Goal: Transaction & Acquisition: Purchase product/service

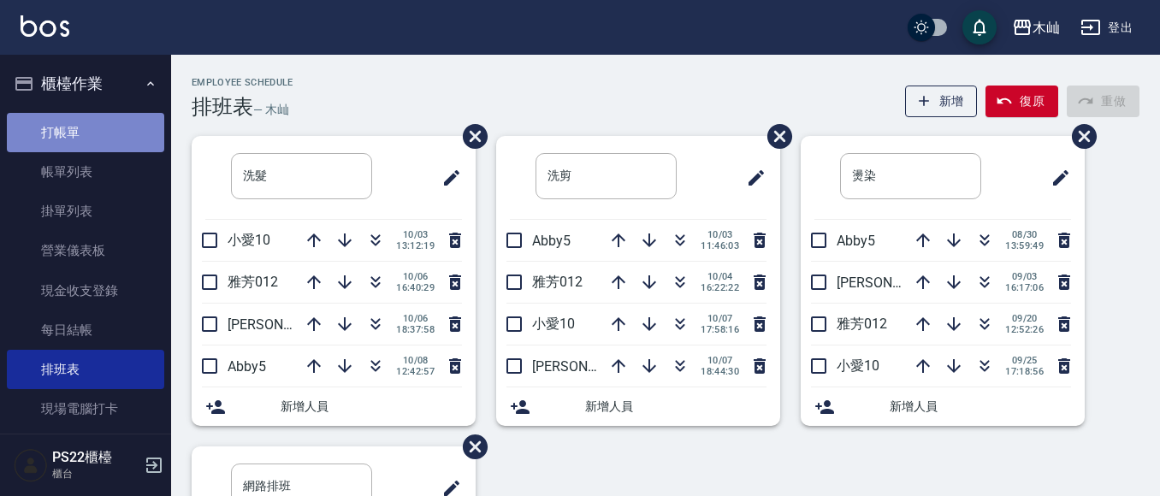
click at [117, 135] on link "打帳單" at bounding box center [85, 132] width 157 height 39
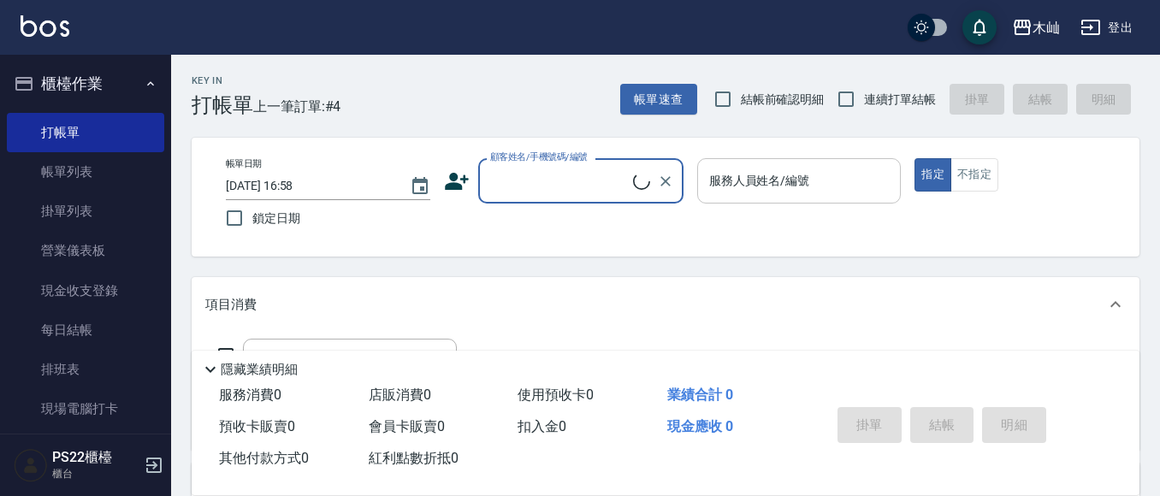
drag, startPoint x: 576, startPoint y: 179, endPoint x: 700, endPoint y: 178, distance: 124.1
click at [578, 178] on input "顧客姓名/手機號碼/編號" at bounding box center [559, 181] width 147 height 30
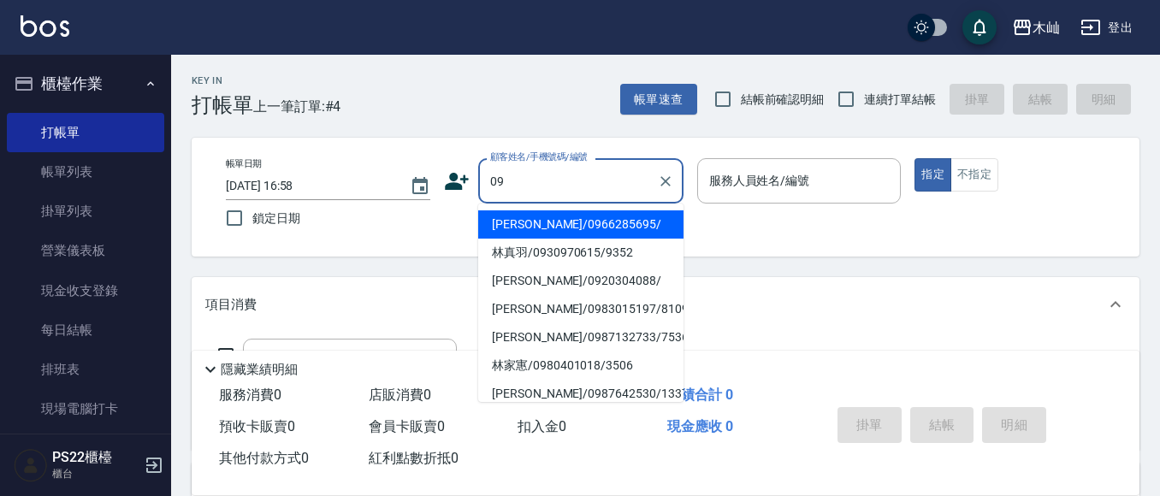
type input "095"
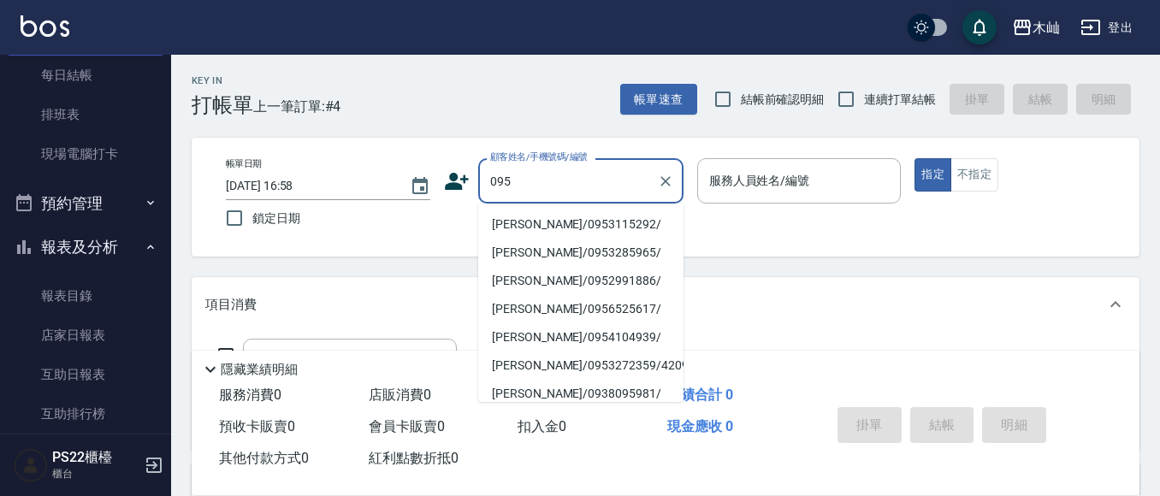
scroll to position [257, 0]
drag, startPoint x: 542, startPoint y: 161, endPoint x: 512, endPoint y: 187, distance: 40.0
click at [468, 183] on div "顧客姓名/手機號碼/編號 095 顧客姓名/手機號碼/編號" at bounding box center [564, 180] width 240 height 45
click at [470, 183] on div "顧客姓名/手機號碼/編號 095 顧客姓名/手機號碼/編號" at bounding box center [564, 180] width 240 height 45
drag, startPoint x: 529, startPoint y: 181, endPoint x: 497, endPoint y: 172, distance: 32.8
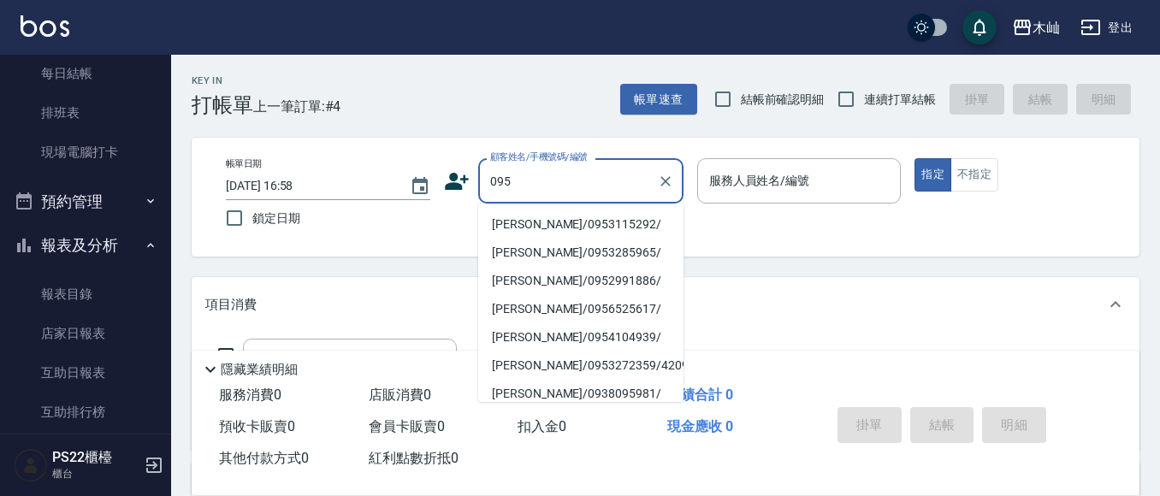
click at [489, 174] on input "095" at bounding box center [568, 181] width 164 height 30
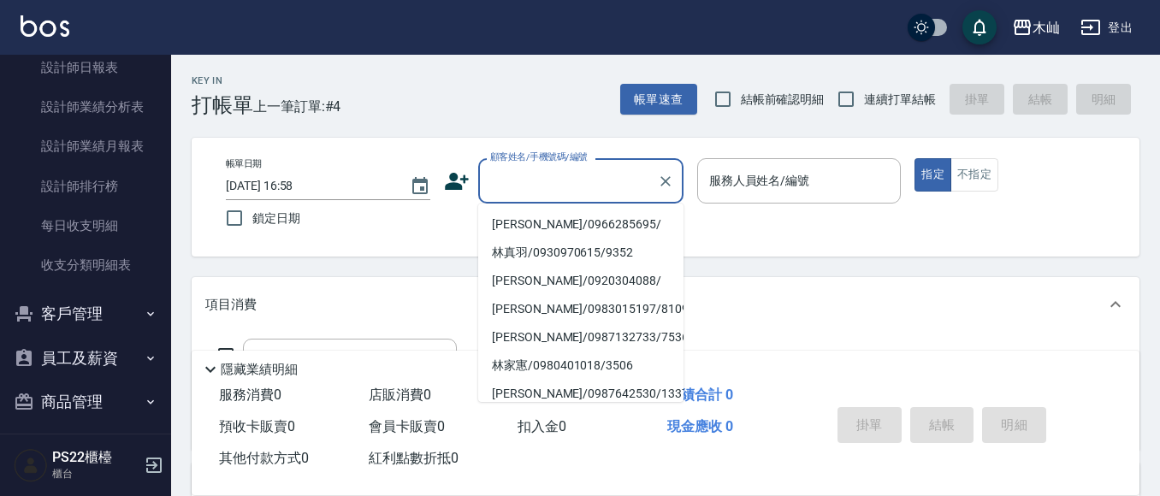
scroll to position [685, 0]
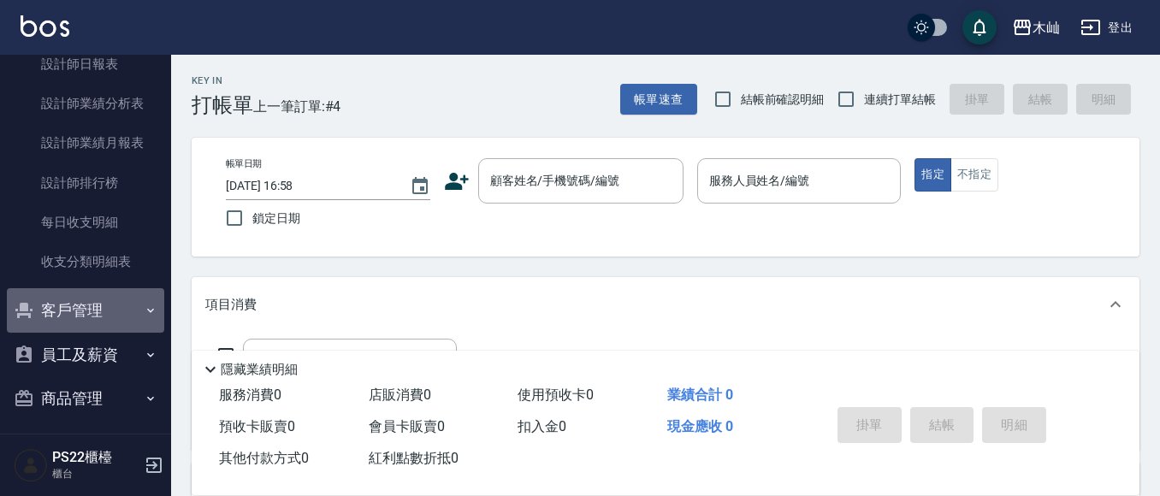
click at [97, 317] on button "客戶管理" at bounding box center [85, 310] width 157 height 44
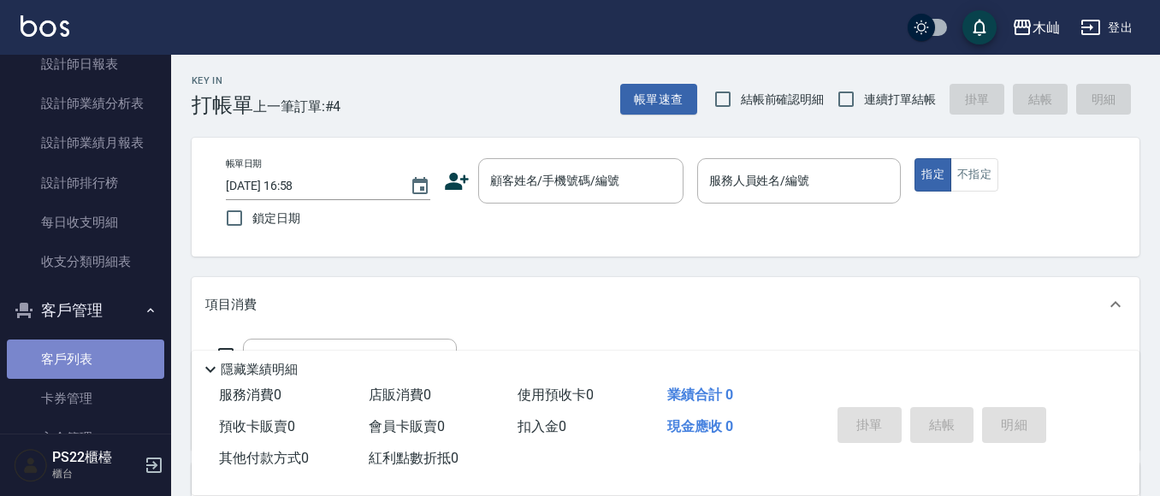
click at [92, 359] on link "客戶列表" at bounding box center [85, 359] width 157 height 39
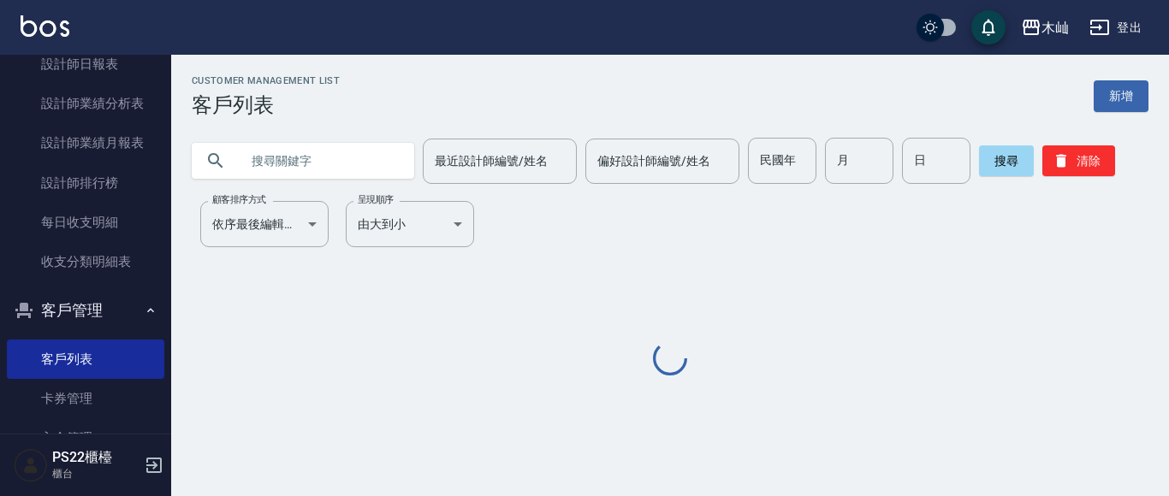
click at [333, 160] on input "text" at bounding box center [320, 161] width 161 height 46
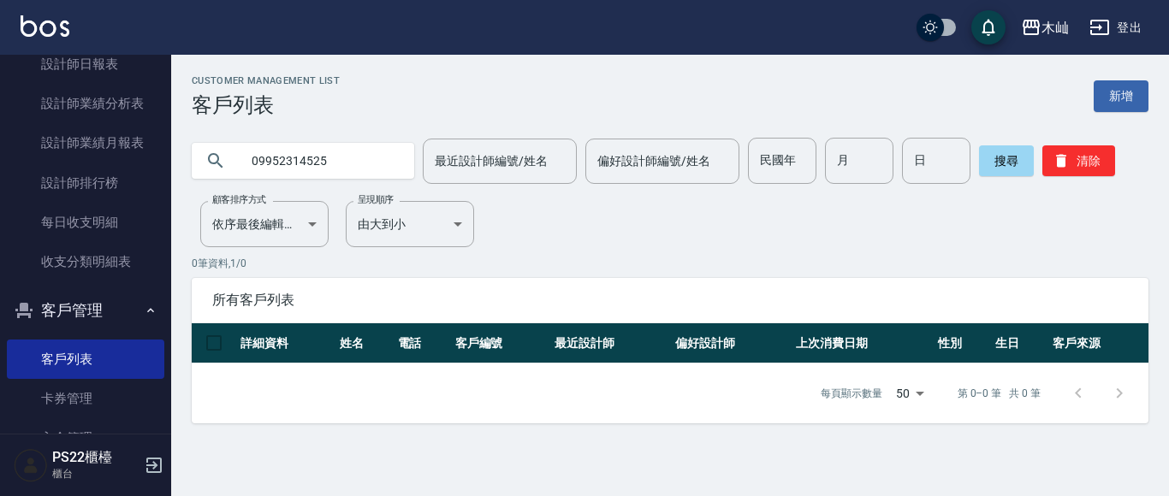
click at [269, 160] on input "09952314525" at bounding box center [320, 161] width 161 height 46
type input "0952314525"
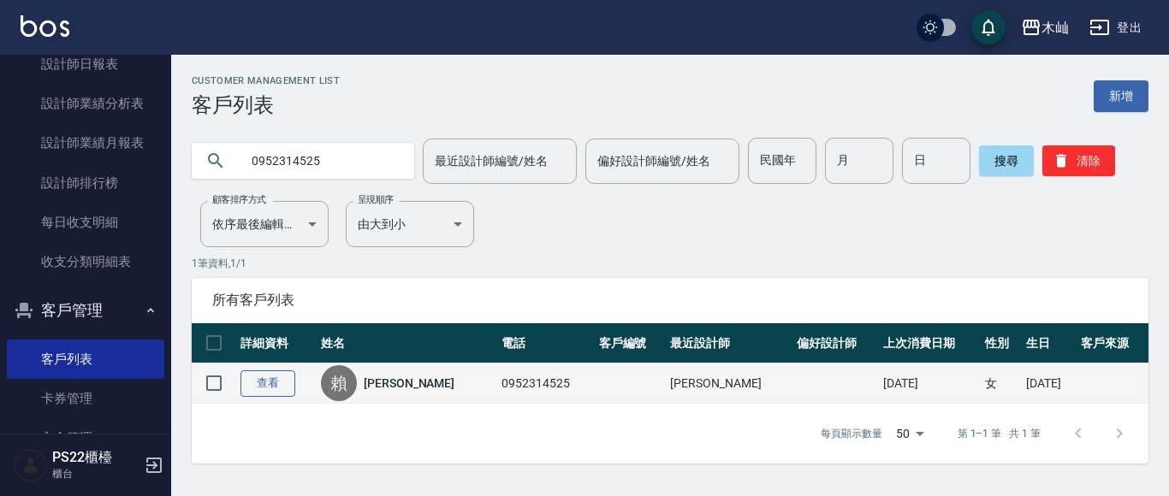
click at [276, 388] on link "查看" at bounding box center [267, 384] width 55 height 27
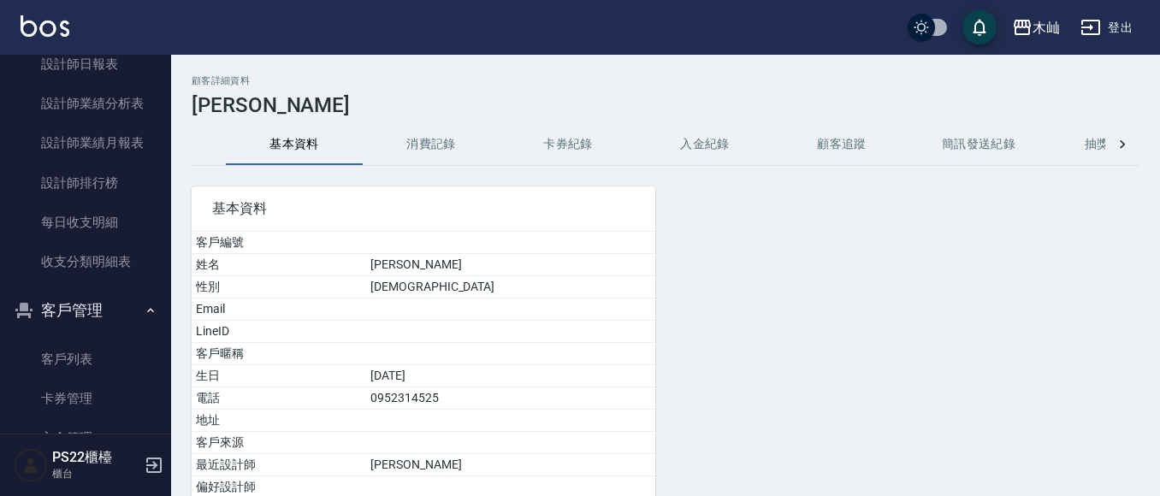
click at [423, 144] on button "消費記錄" at bounding box center [431, 144] width 137 height 41
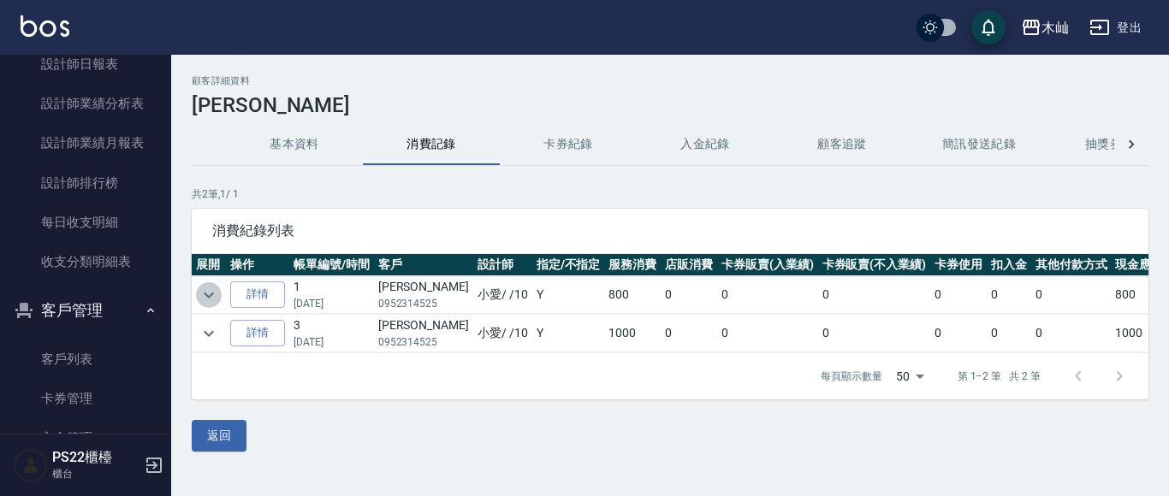
click at [204, 288] on icon "expand row" at bounding box center [209, 295] width 21 height 21
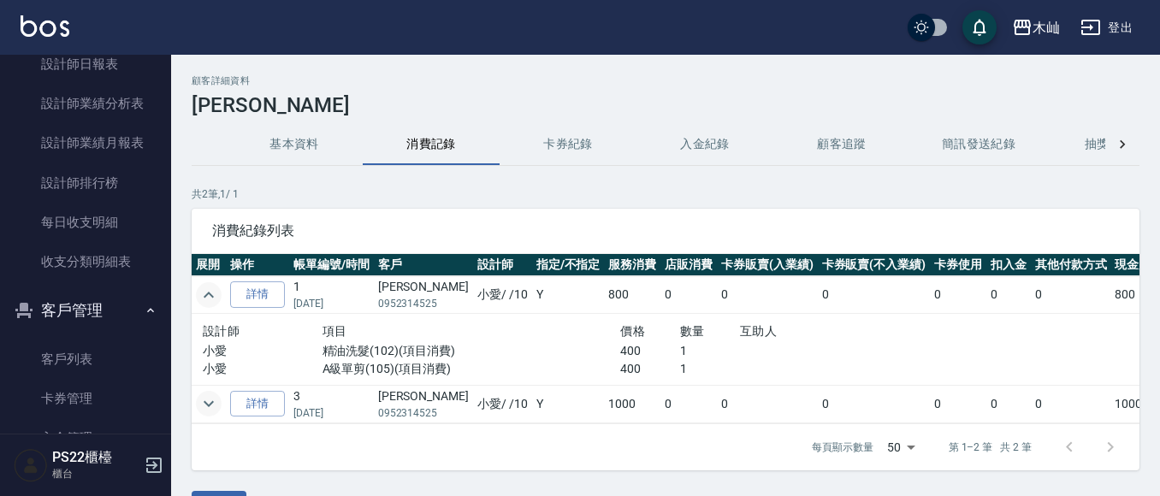
click at [218, 400] on icon "expand row" at bounding box center [209, 404] width 21 height 21
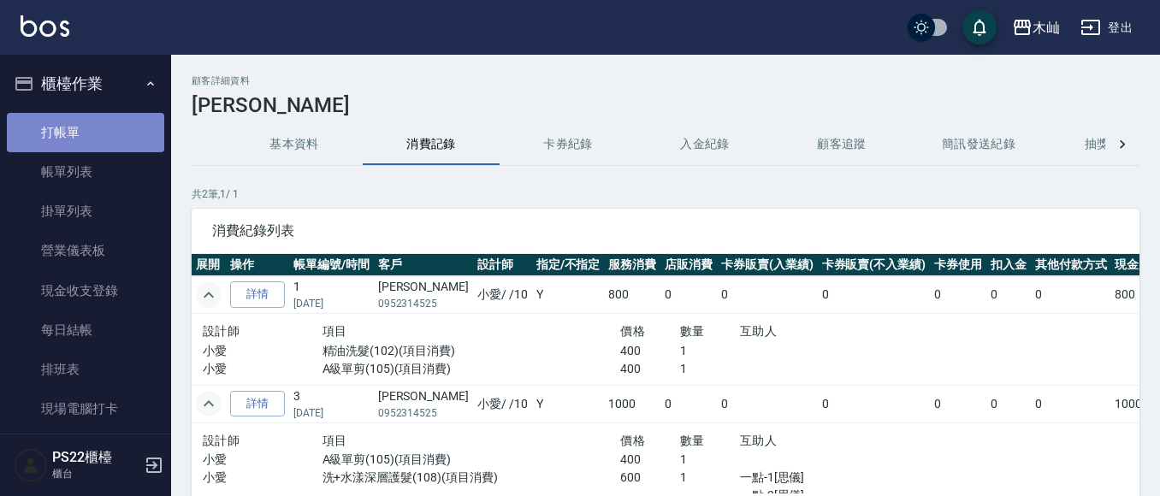
click at [119, 128] on link "打帳單" at bounding box center [85, 132] width 157 height 39
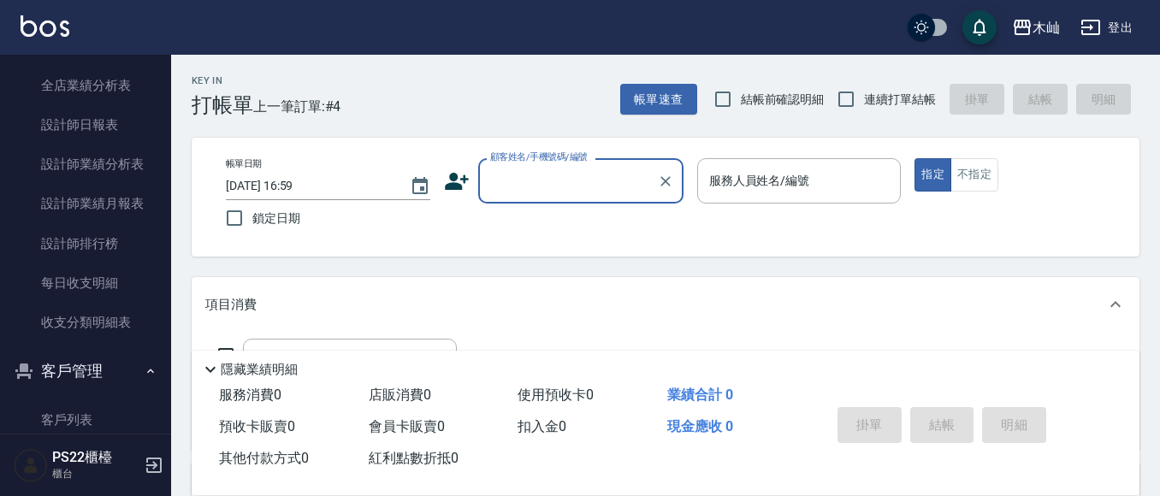
scroll to position [770, 0]
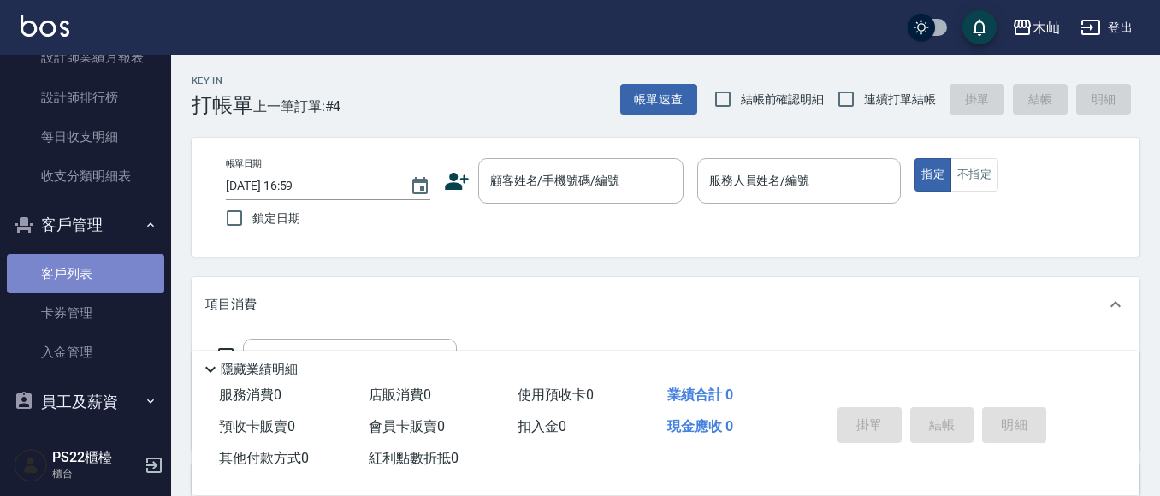
click at [91, 266] on link "客戶列表" at bounding box center [85, 273] width 157 height 39
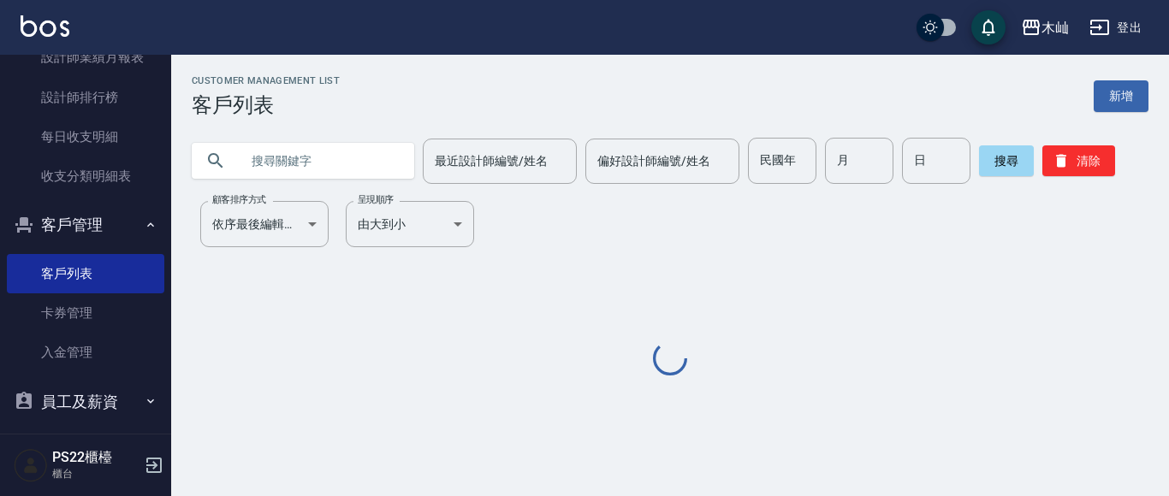
click at [288, 163] on input "text" at bounding box center [320, 161] width 161 height 46
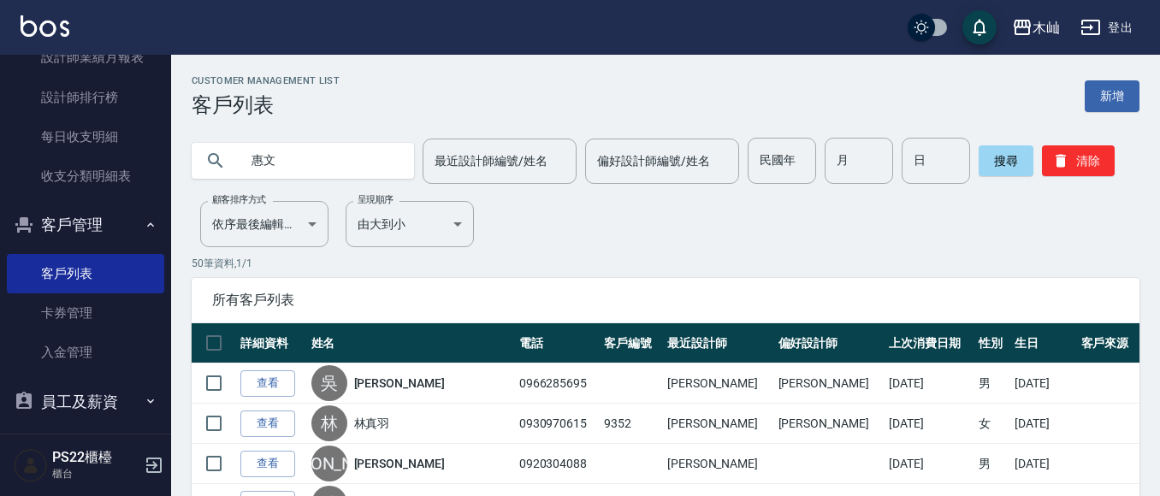
type input "惠文"
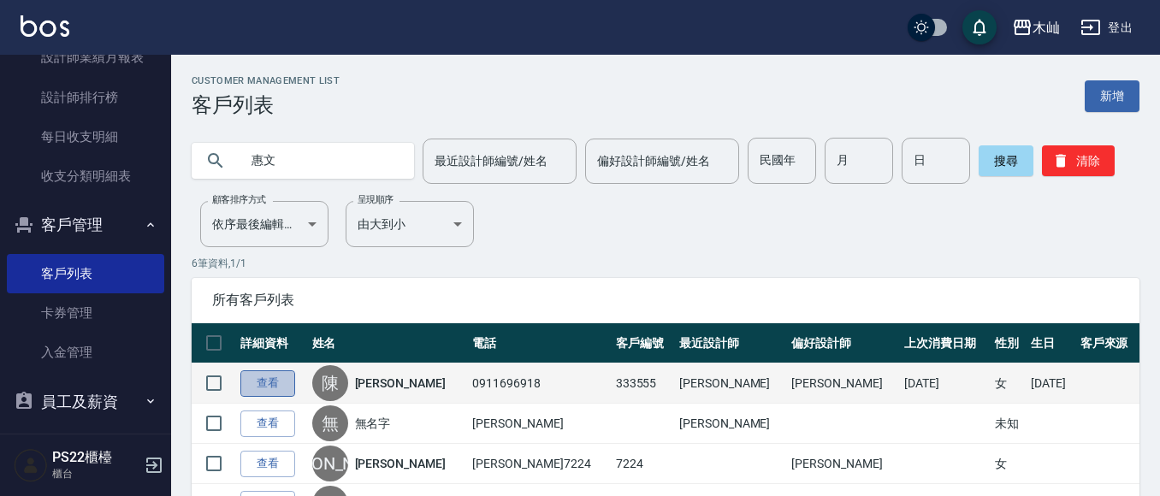
drag, startPoint x: 259, startPoint y: 380, endPoint x: 353, endPoint y: 350, distance: 98.0
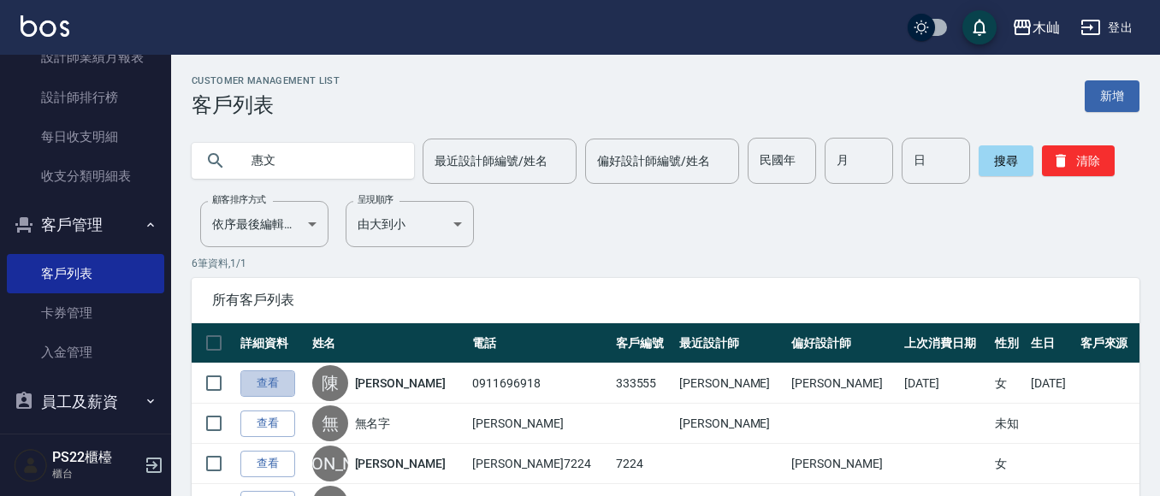
click at [259, 382] on link "查看" at bounding box center [267, 384] width 55 height 27
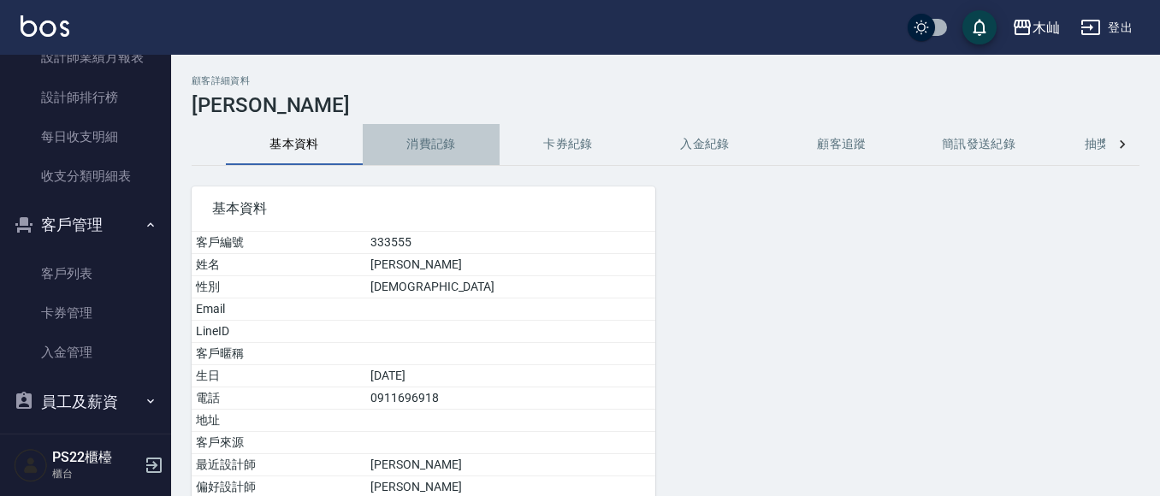
click at [442, 151] on button "消費記錄" at bounding box center [431, 144] width 137 height 41
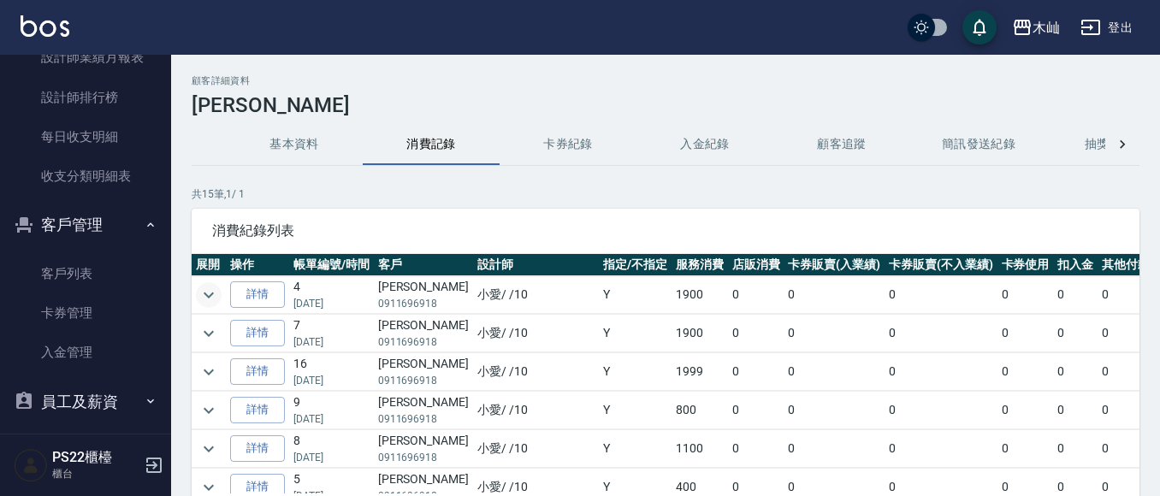
click at [205, 290] on icon "expand row" at bounding box center [209, 295] width 21 height 21
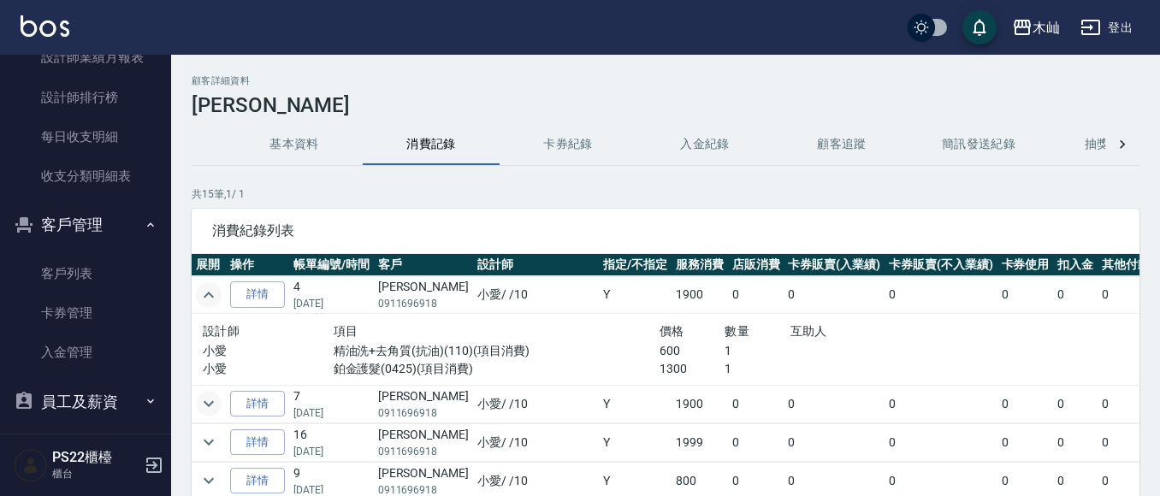
click at [206, 403] on icon "expand row" at bounding box center [209, 404] width 10 height 6
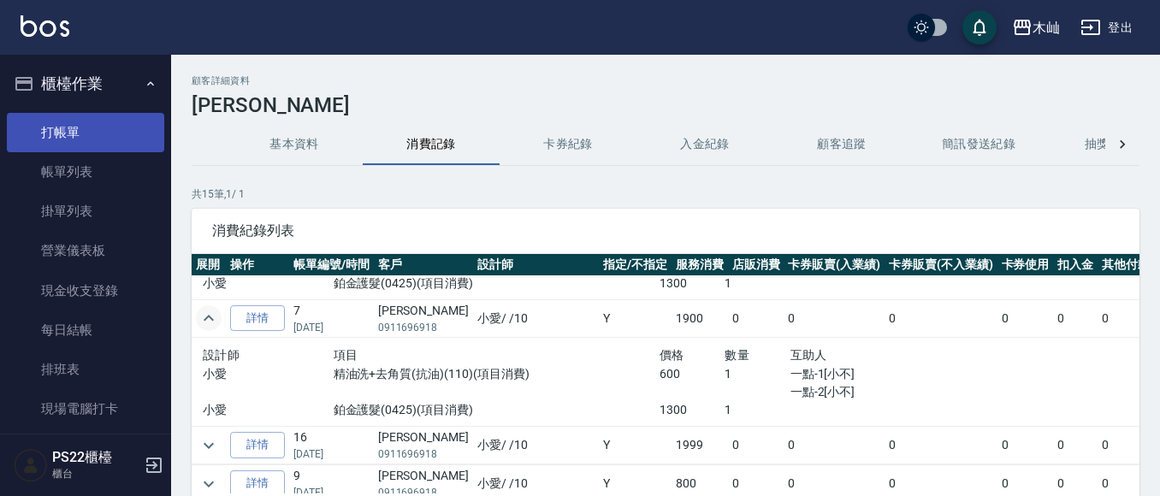
click at [56, 124] on link "打帳單" at bounding box center [85, 132] width 157 height 39
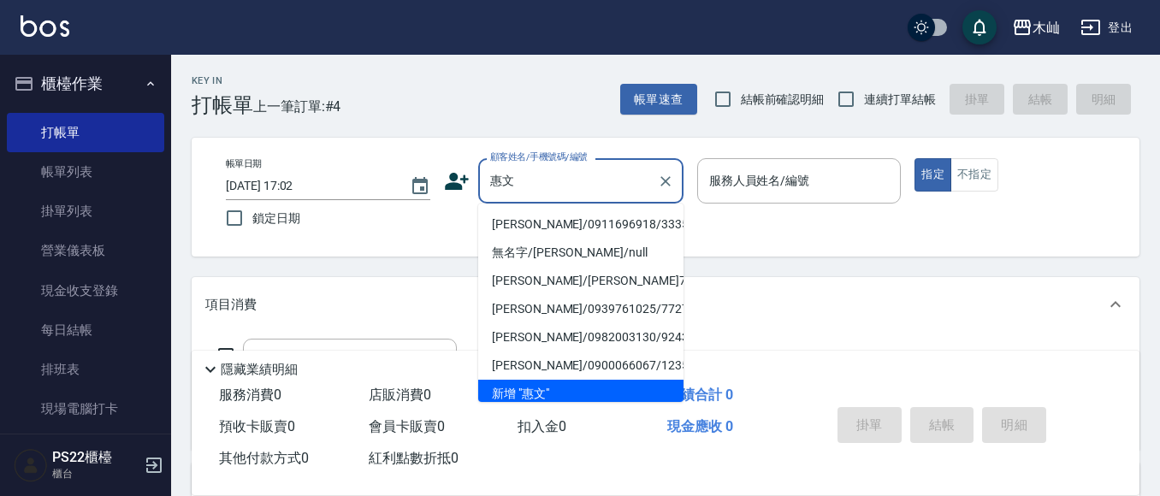
click at [563, 213] on li "[PERSON_NAME]/0911696918/333555" at bounding box center [580, 225] width 205 height 28
type input "[PERSON_NAME]/0911696918/333555"
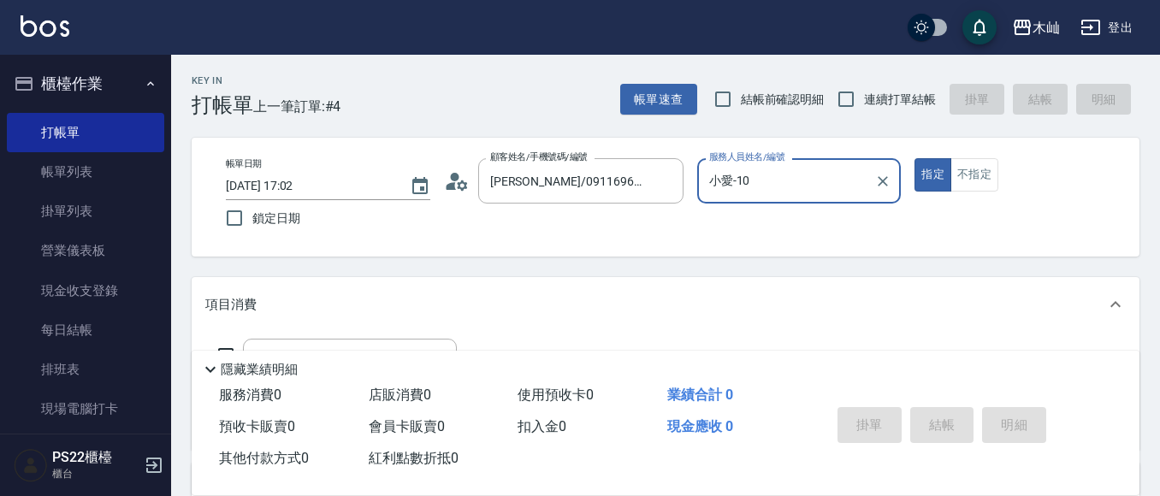
type input "小愛-10"
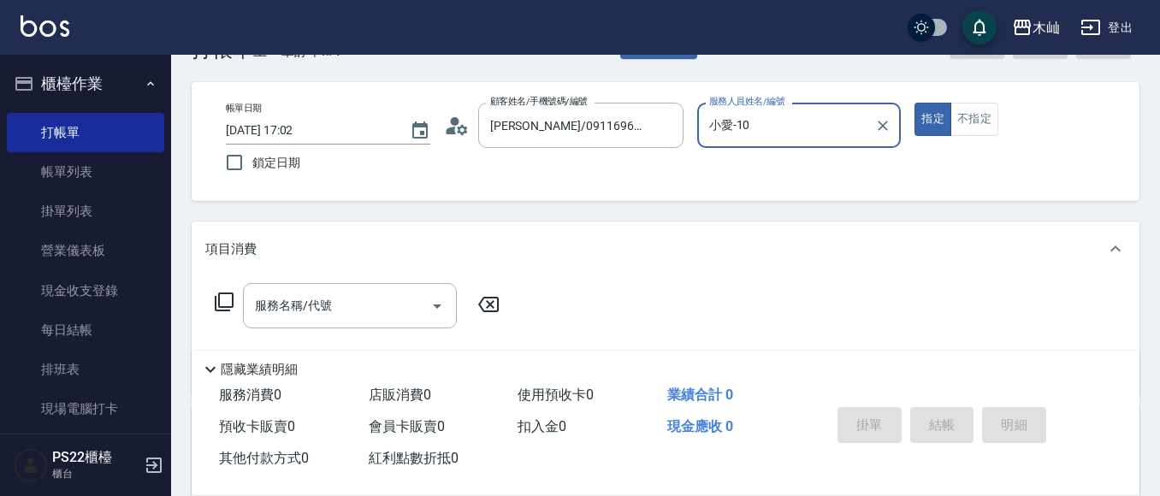
scroll to position [86, 0]
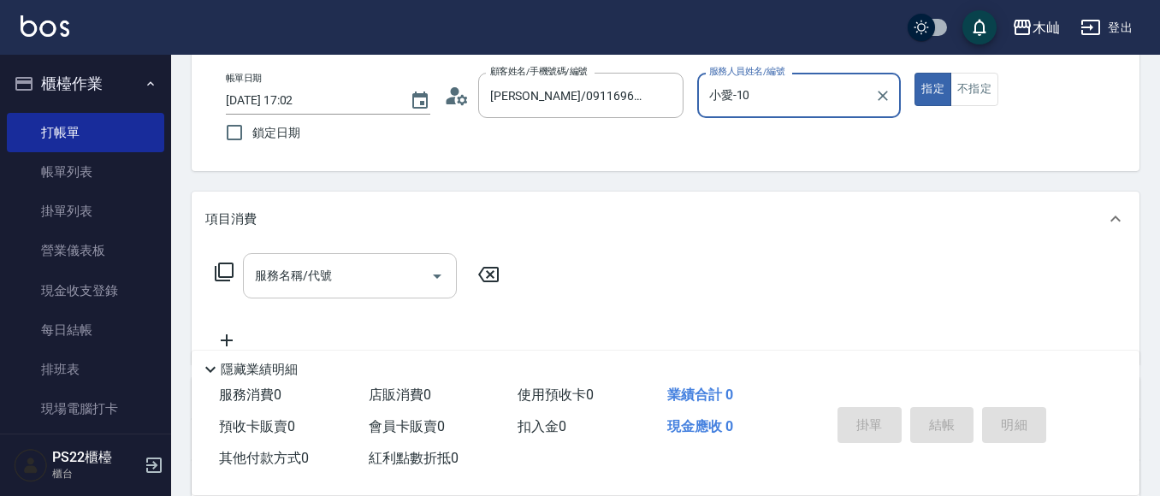
click at [351, 269] on input "服務名稱/代號" at bounding box center [337, 276] width 173 height 30
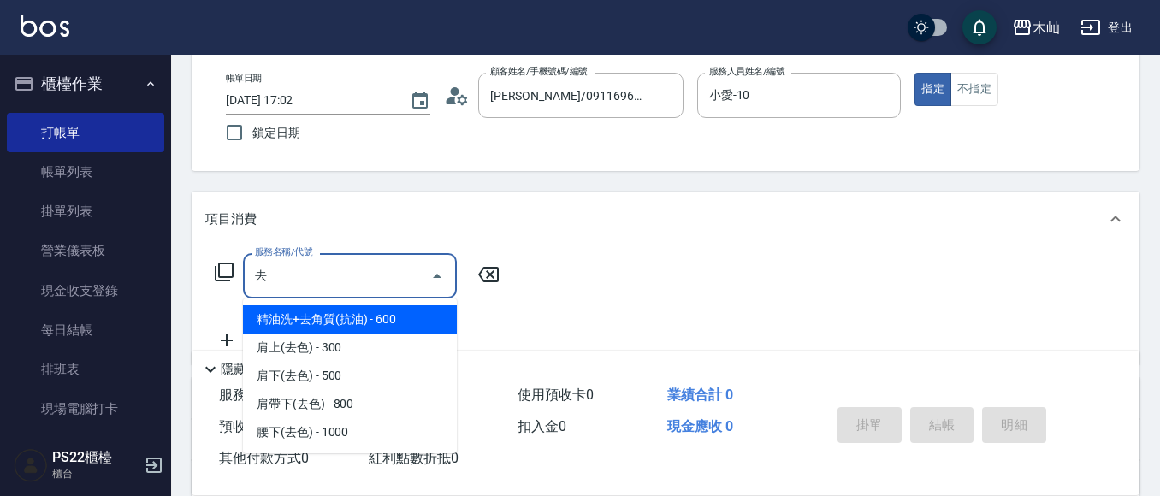
click at [358, 320] on span "精油洗+去角質(抗油) - 600" at bounding box center [350, 320] width 214 height 28
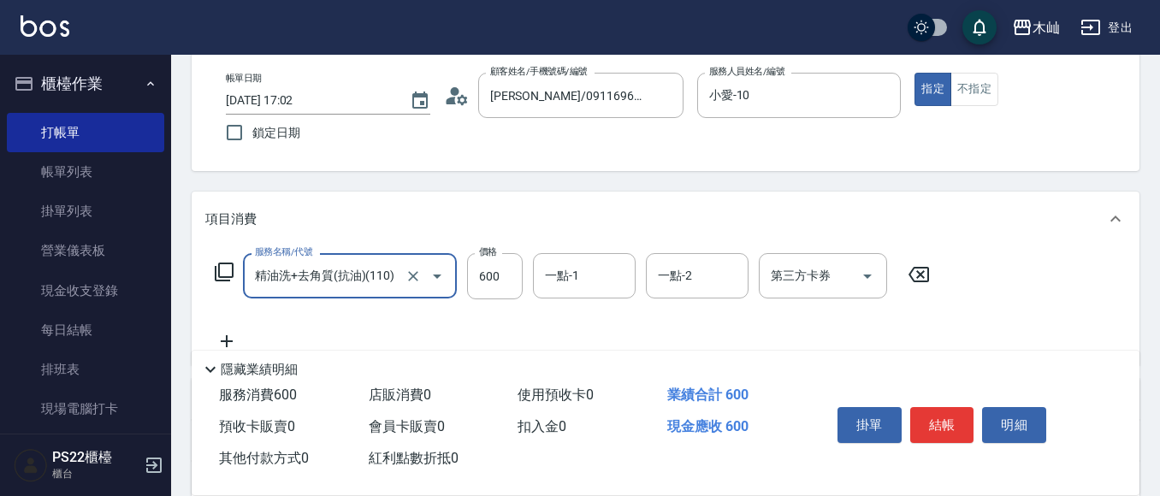
type input "精油洗+去角質(抗油)(110)"
click at [221, 337] on icon at bounding box center [226, 341] width 43 height 21
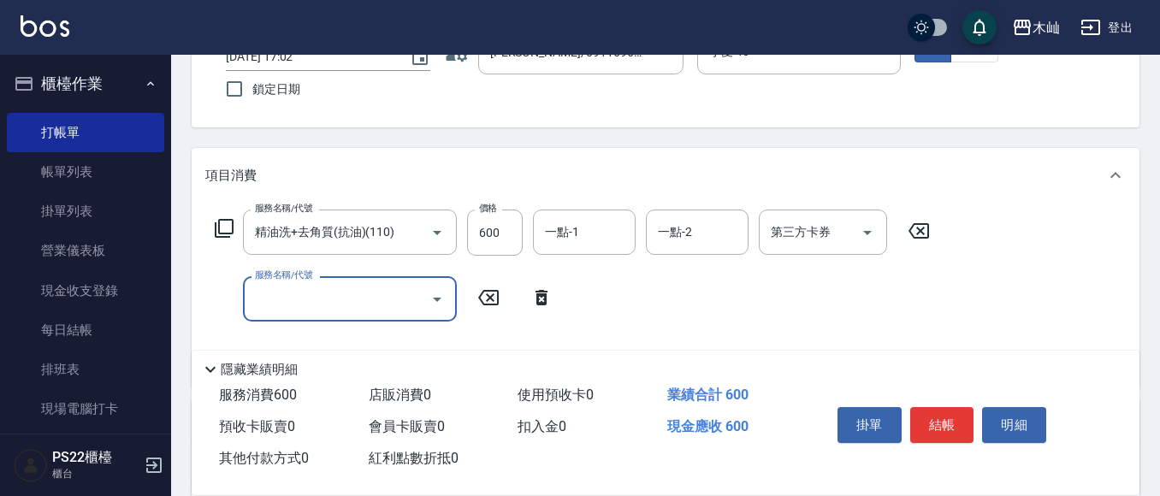
scroll to position [171, 0]
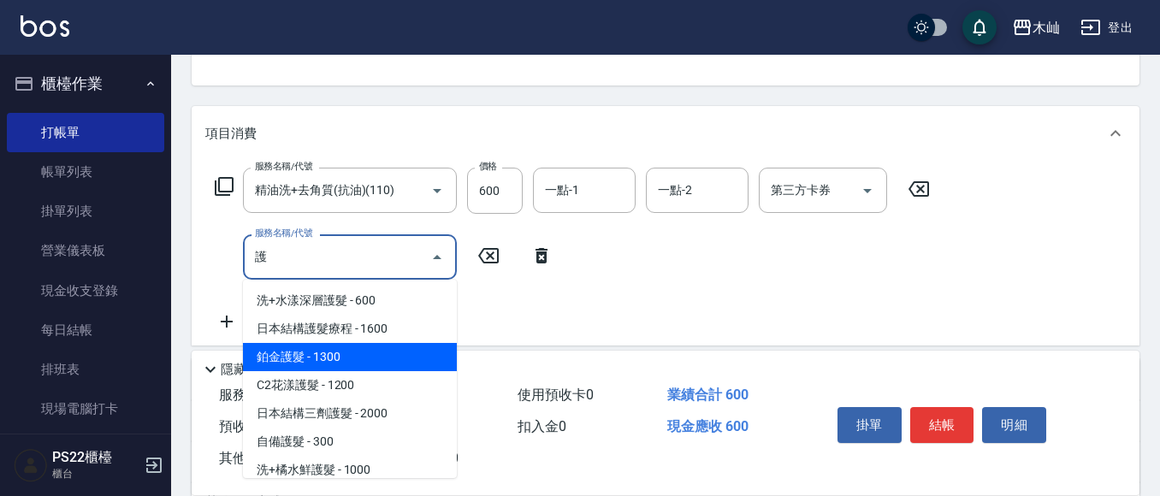
click at [323, 351] on span "鉑金護髮 - 1300" at bounding box center [350, 357] width 214 height 28
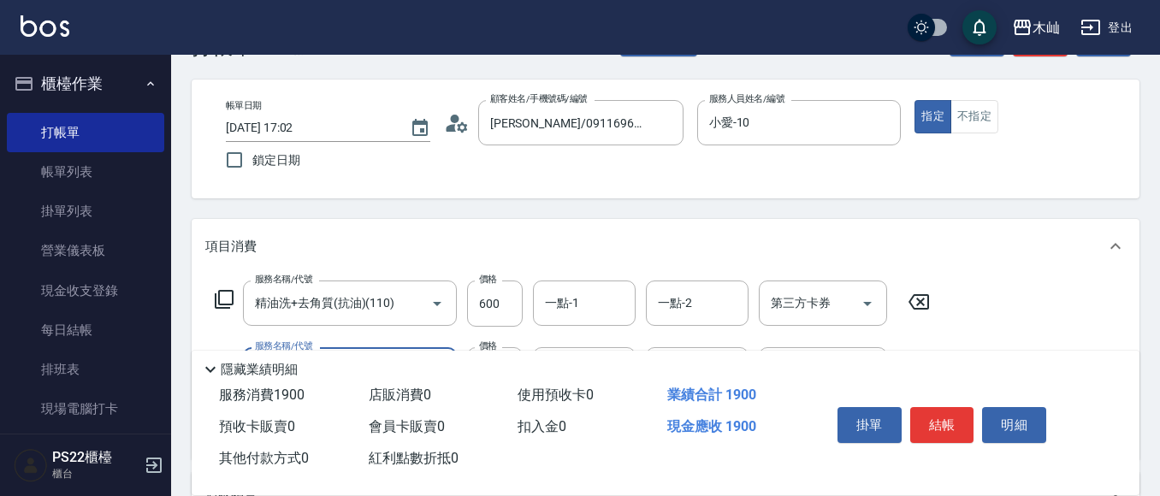
scroll to position [0, 0]
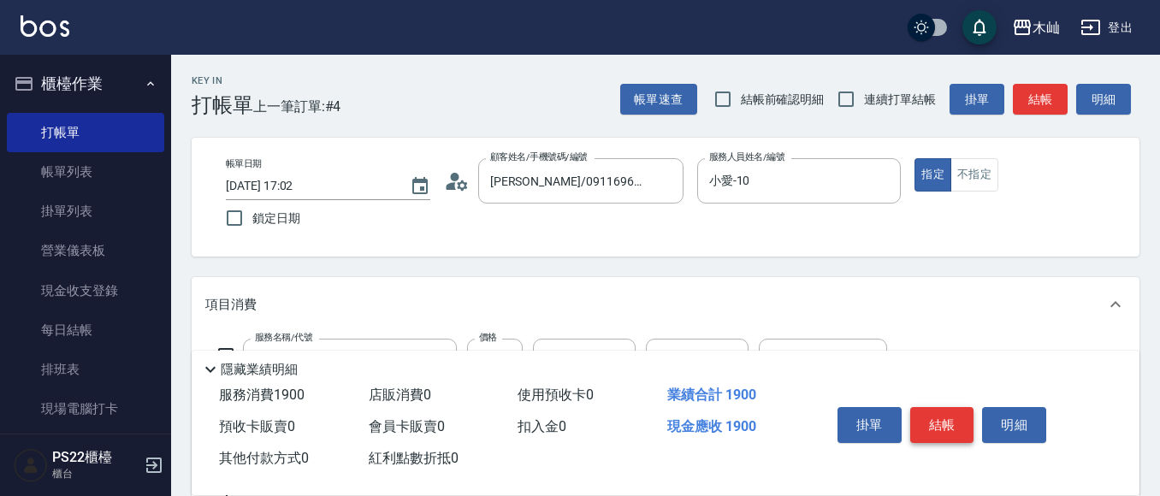
type input "鉑金護髮(0425)"
click at [960, 418] on button "結帳" at bounding box center [943, 425] width 64 height 36
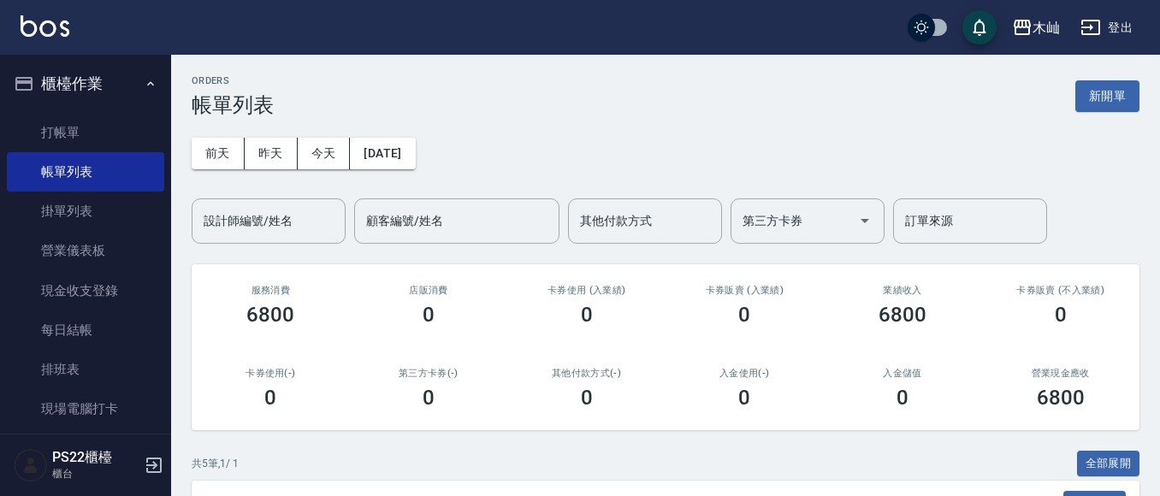
click at [1122, 97] on button "新開單" at bounding box center [1108, 96] width 64 height 32
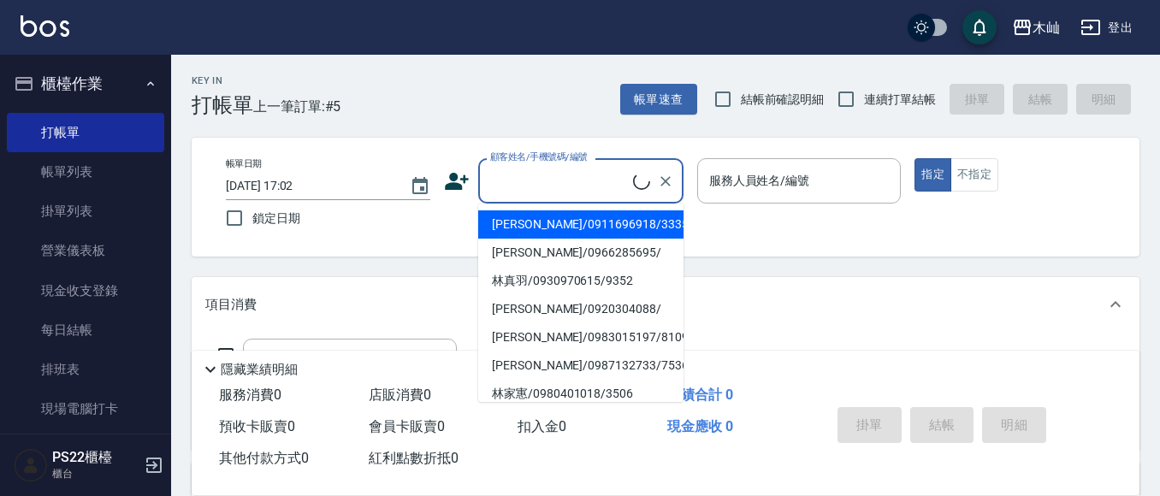
click at [527, 196] on input "顧客姓名/手機號碼/編號" at bounding box center [559, 181] width 147 height 30
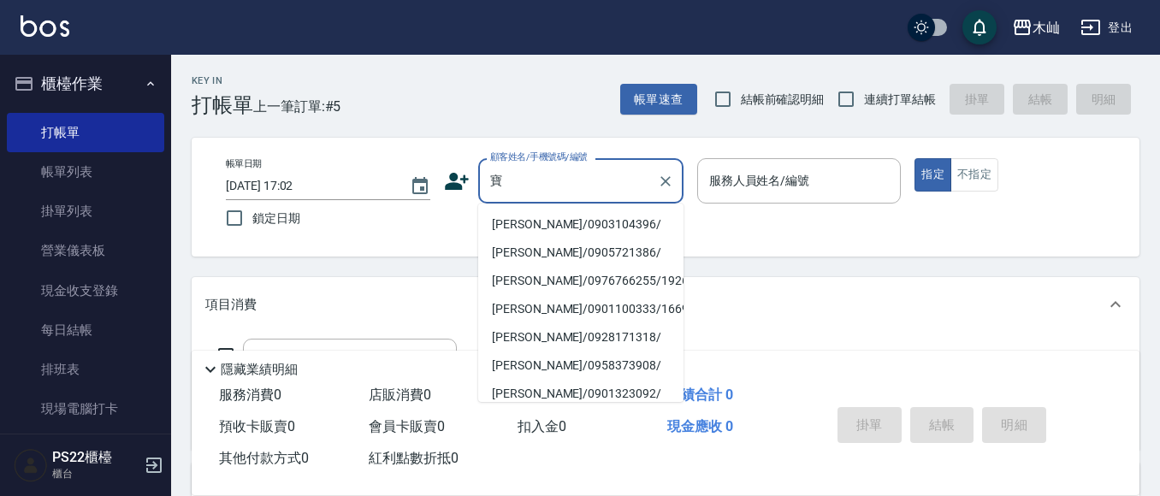
drag, startPoint x: 626, startPoint y: 210, endPoint x: 592, endPoint y: 221, distance: 36.0
click at [592, 221] on li "[PERSON_NAME]/0903104396/" at bounding box center [580, 225] width 205 height 28
type input "[PERSON_NAME]/0903104396/"
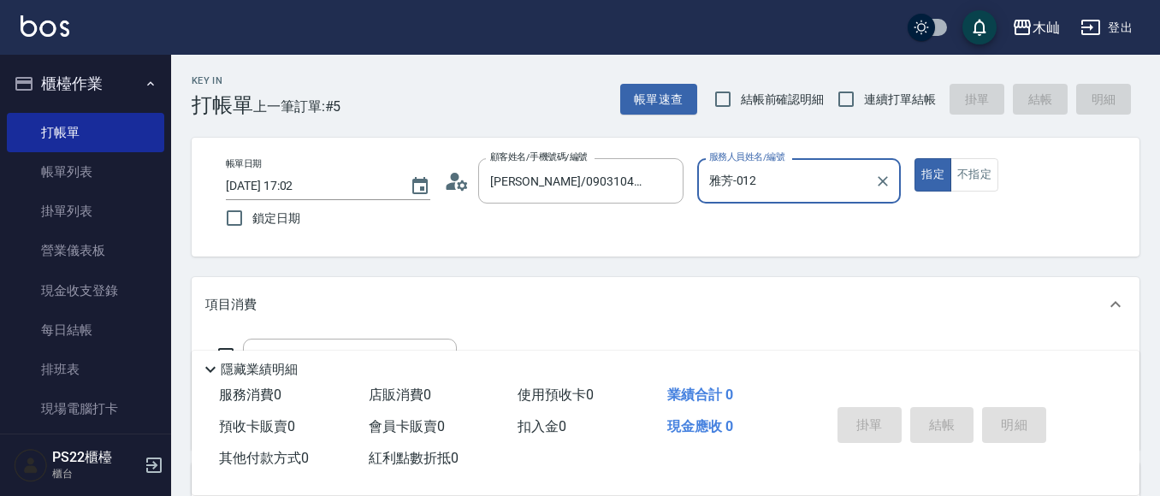
click at [775, 188] on input "雅芳-012" at bounding box center [786, 181] width 163 height 30
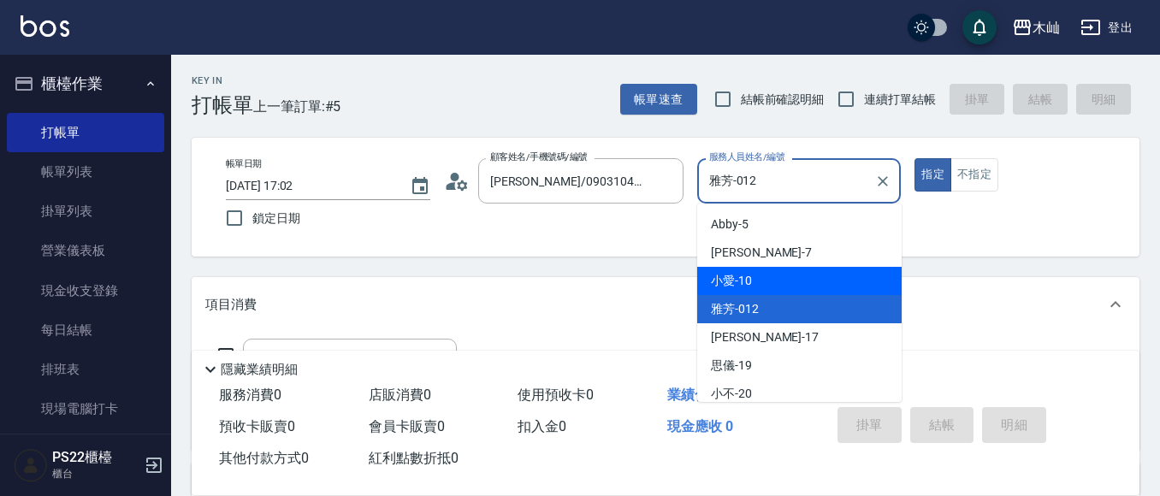
click at [732, 277] on span "小愛 -10" at bounding box center [731, 281] width 41 height 18
type input "小愛-10"
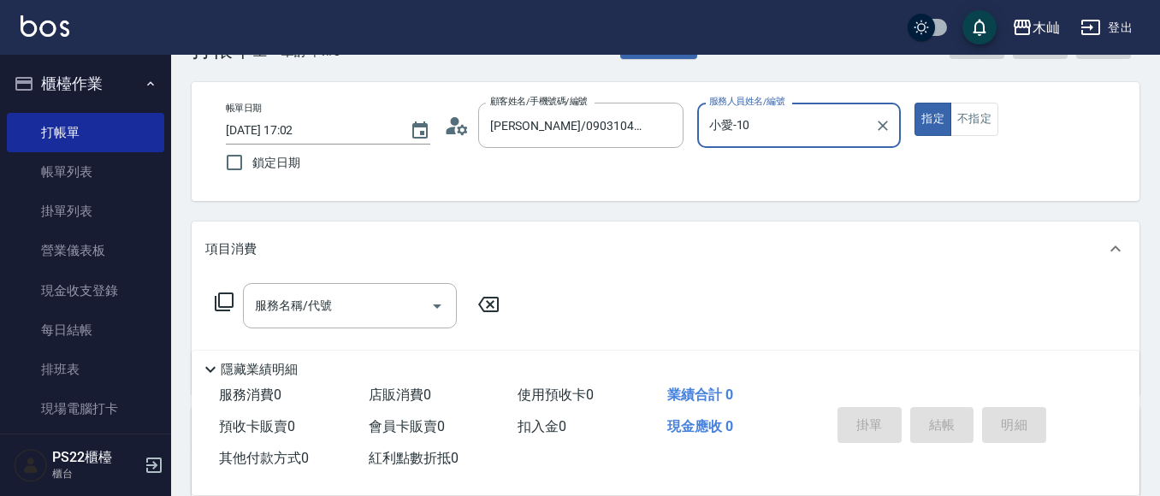
scroll to position [86, 0]
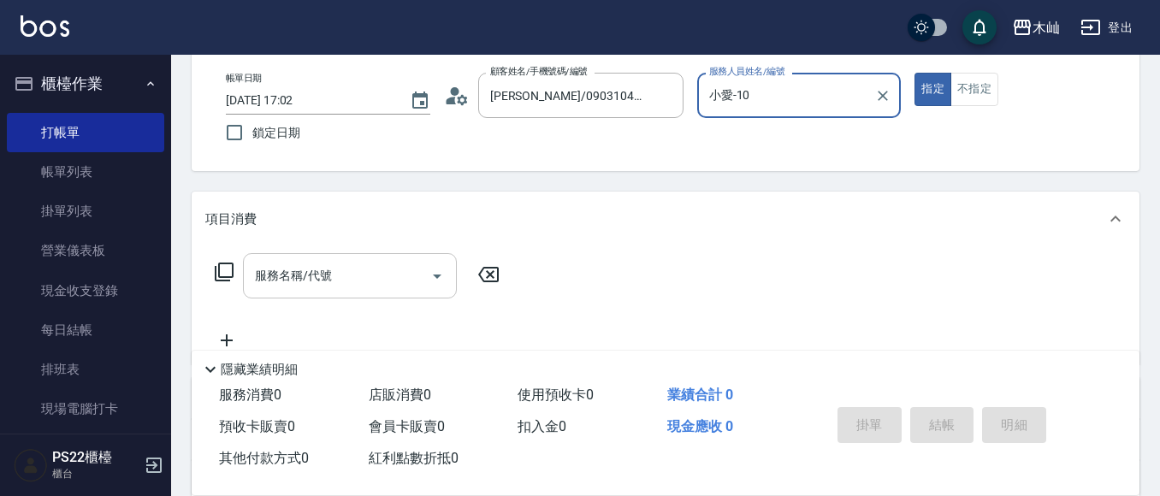
click at [306, 260] on div "服務名稱/代號" at bounding box center [350, 275] width 214 height 45
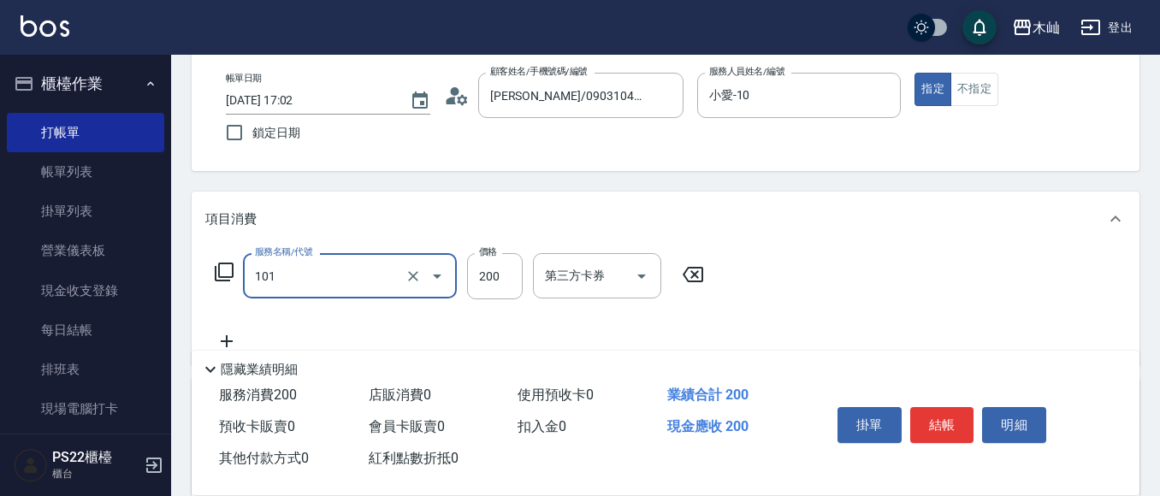
type input "洗髮(101)"
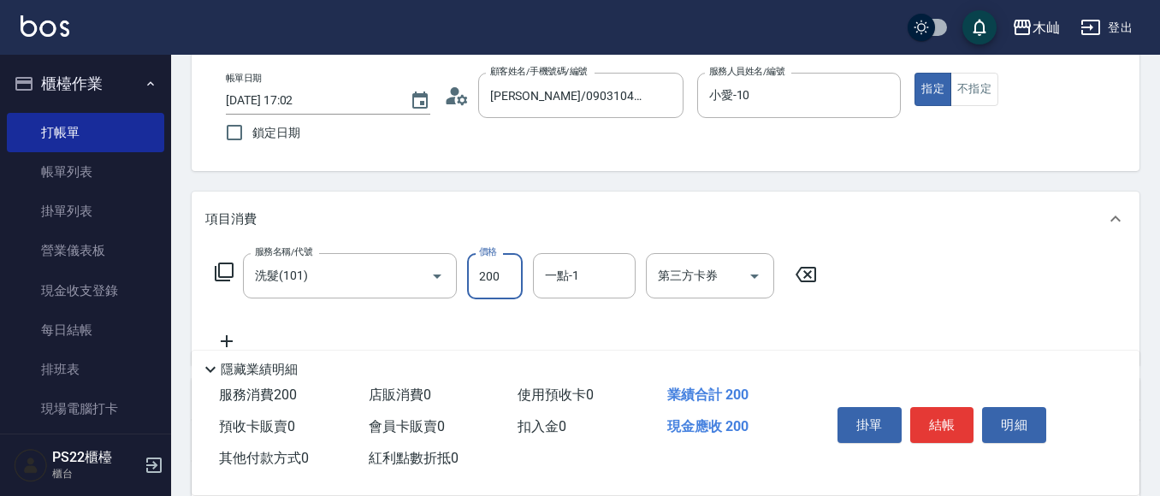
click at [943, 425] on button "結帳" at bounding box center [943, 425] width 64 height 36
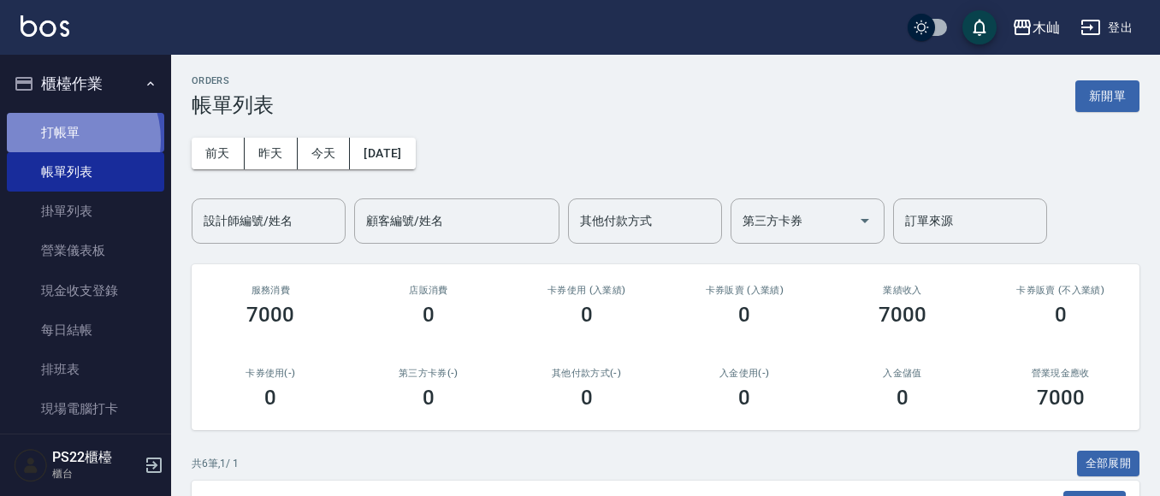
click at [66, 139] on link "打帳單" at bounding box center [85, 132] width 157 height 39
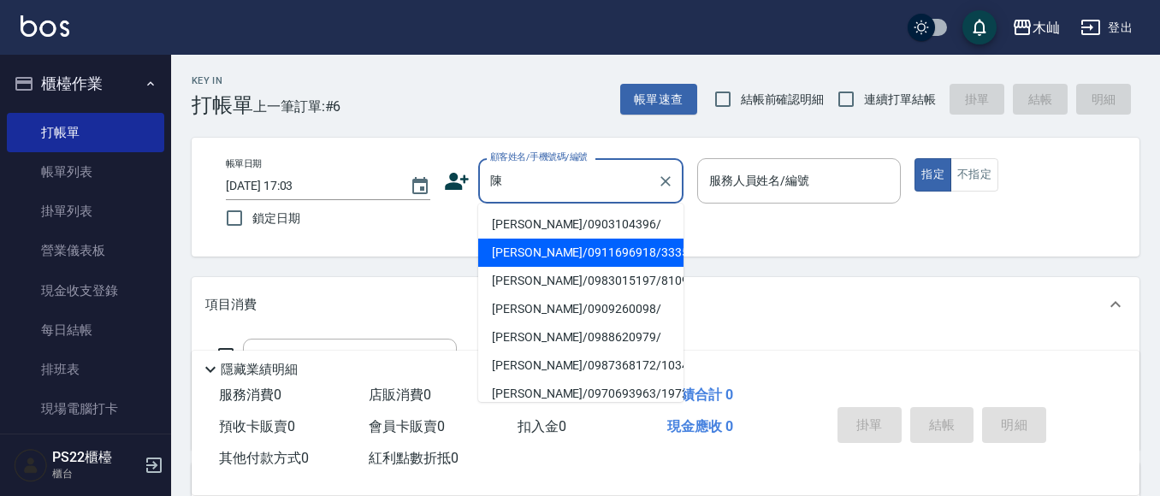
click at [579, 248] on li "[PERSON_NAME]/0911696918/333555" at bounding box center [580, 253] width 205 height 28
type input "[PERSON_NAME]/0911696918/333555"
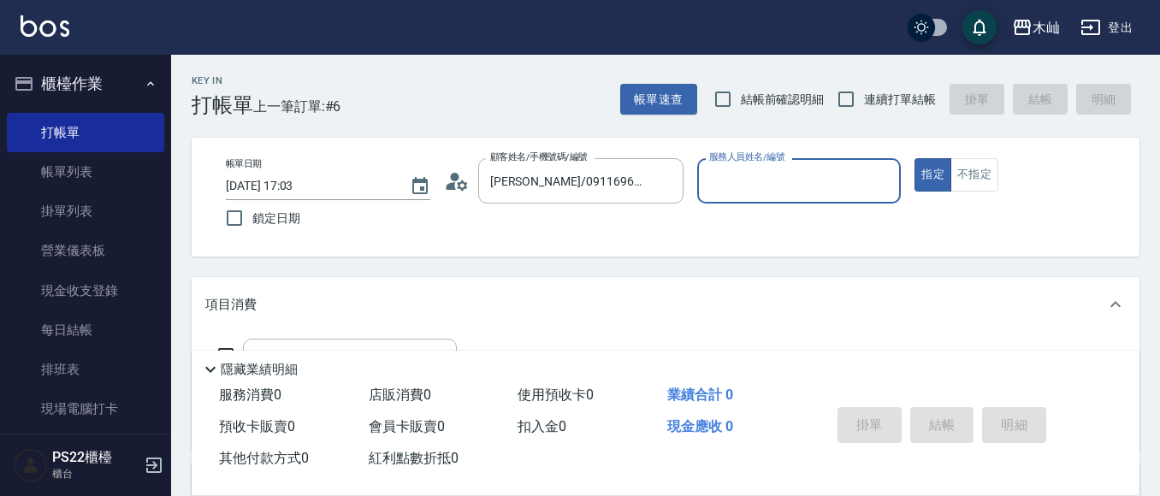
type input "小愛-10"
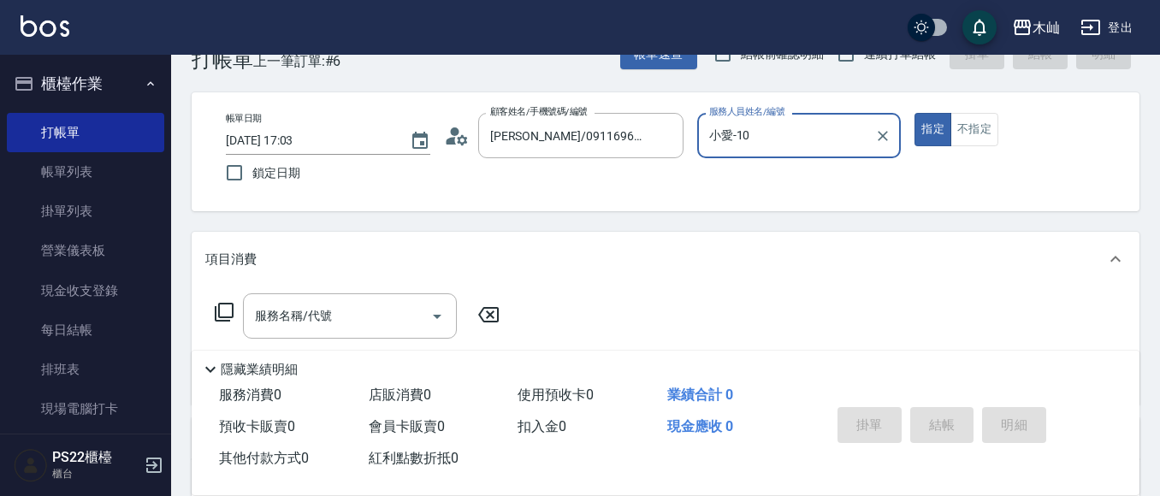
scroll to position [86, 0]
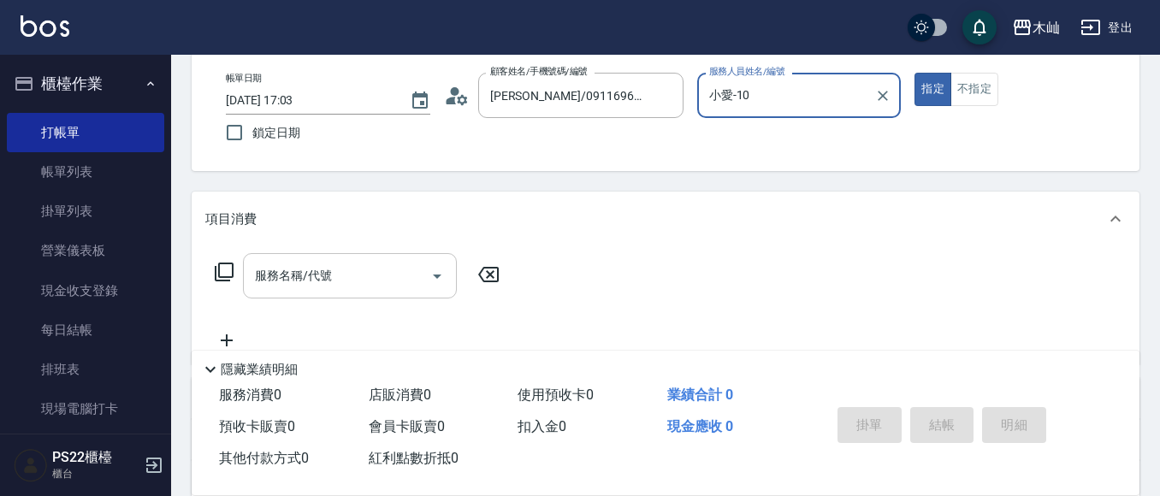
click at [383, 279] on input "服務名稱/代號" at bounding box center [337, 276] width 173 height 30
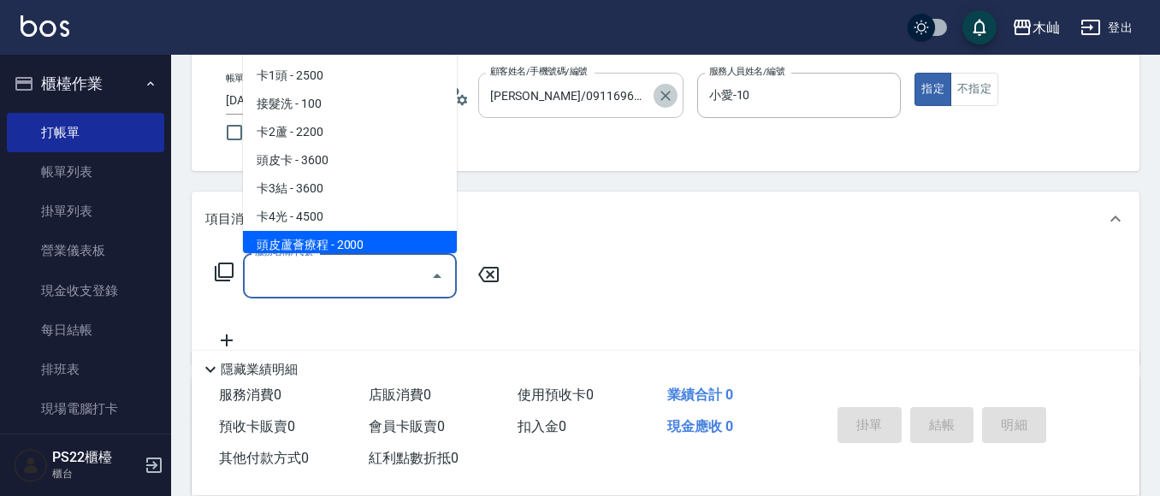
click at [662, 104] on button "Clear" at bounding box center [666, 96] width 24 height 24
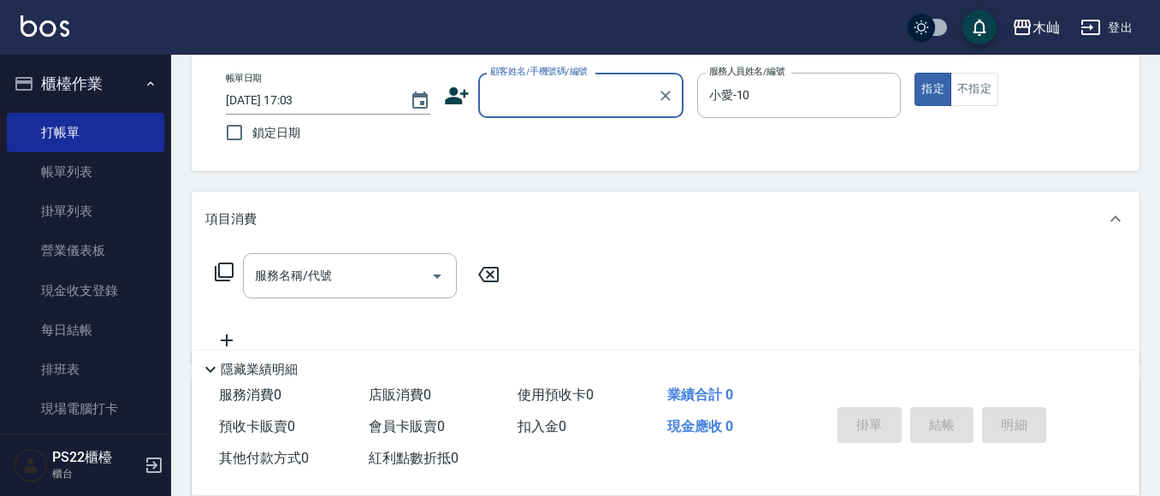
click at [595, 95] on input "顧客姓名/手機號碼/編號" at bounding box center [568, 95] width 164 height 30
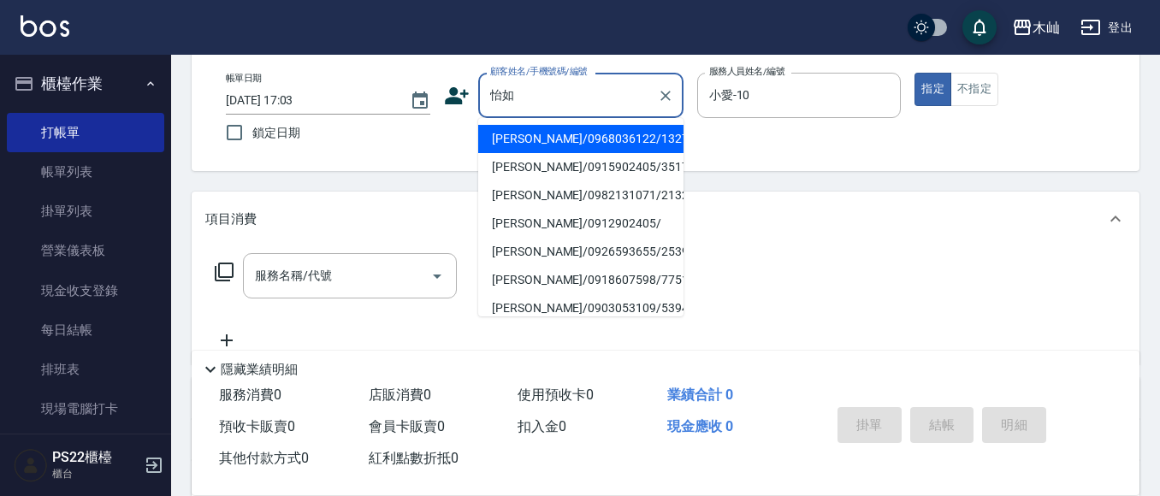
click at [556, 151] on li "[PERSON_NAME]/0968036122/13277" at bounding box center [580, 139] width 205 height 28
type input "[PERSON_NAME]/0968036122/13277"
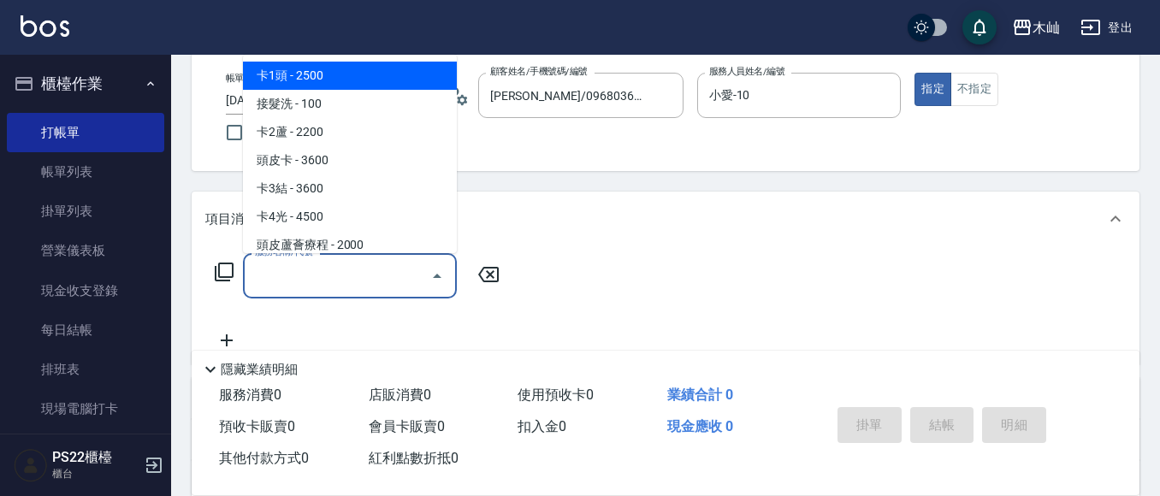
click at [365, 283] on input "服務名稱/代號" at bounding box center [337, 276] width 173 height 30
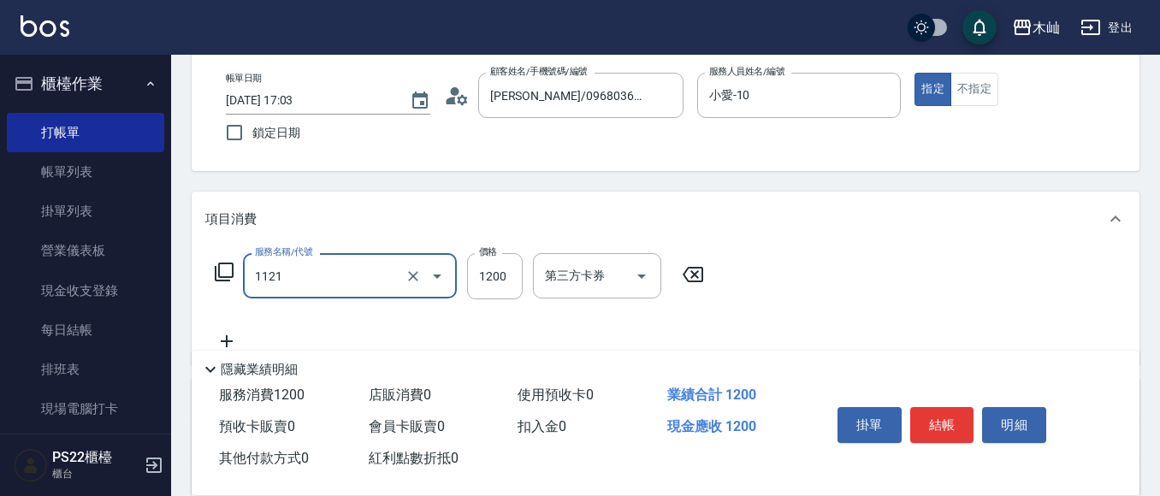
type input "頭皮卡使用(1121)"
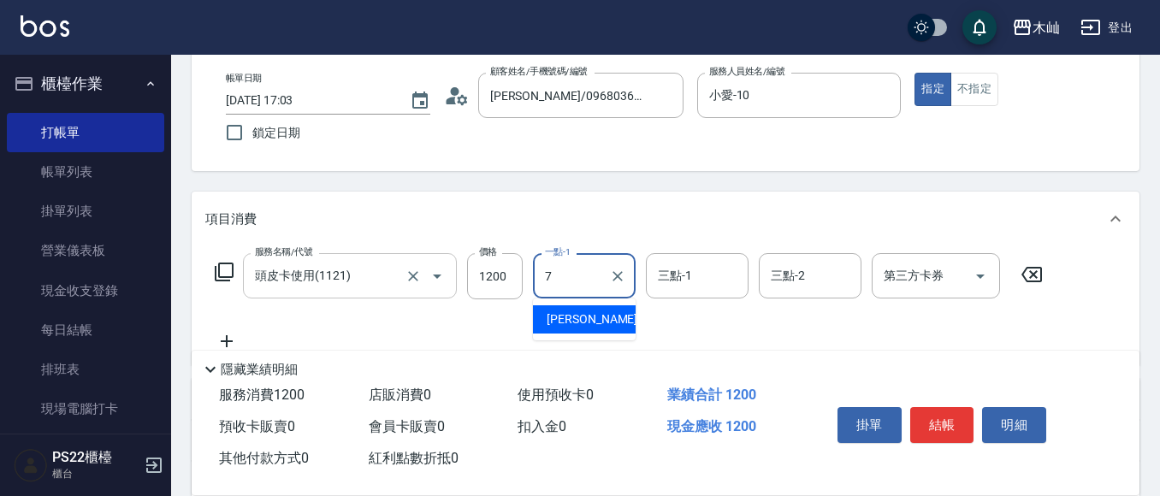
type input "[PERSON_NAME]-7"
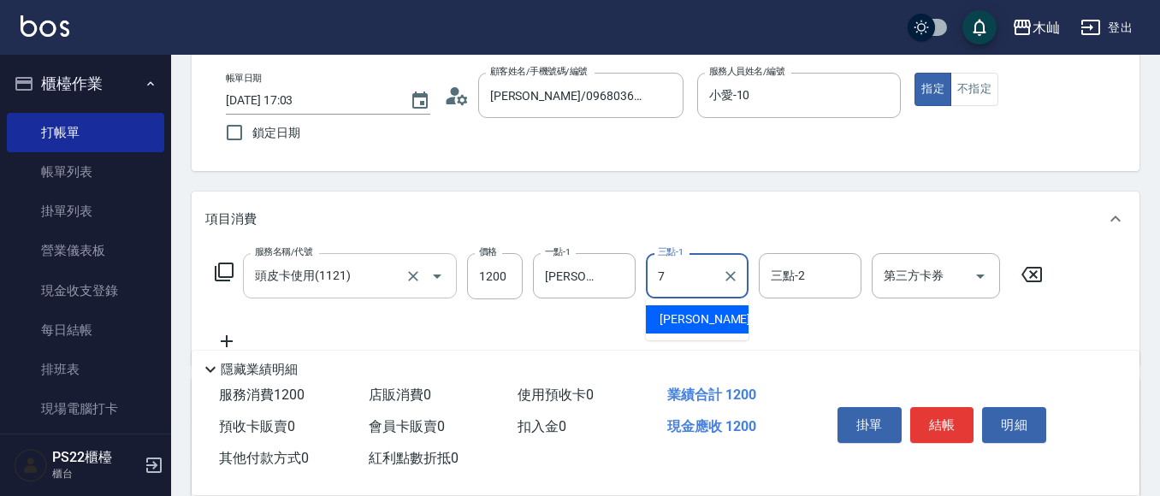
type input "[PERSON_NAME]-7"
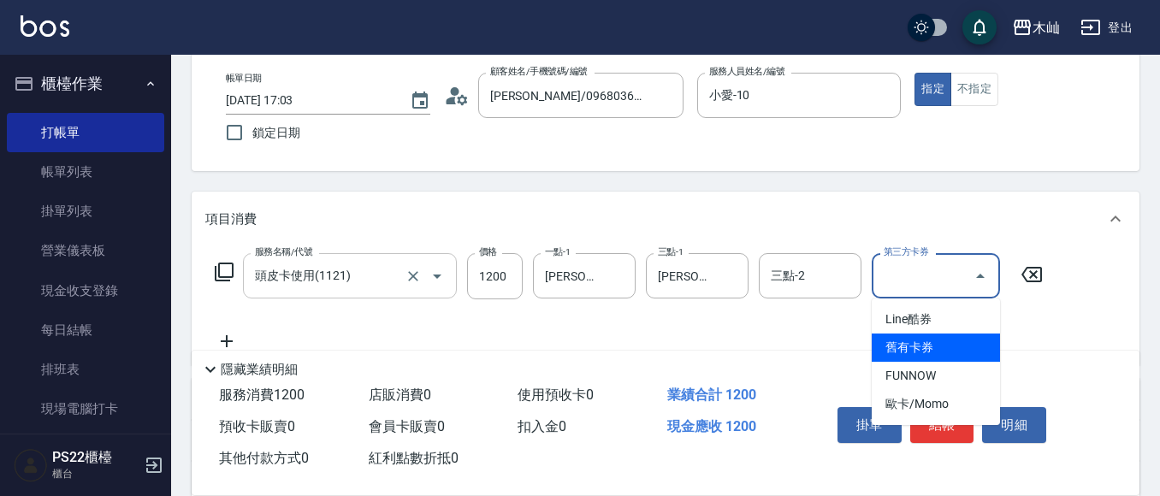
type input "舊有卡券"
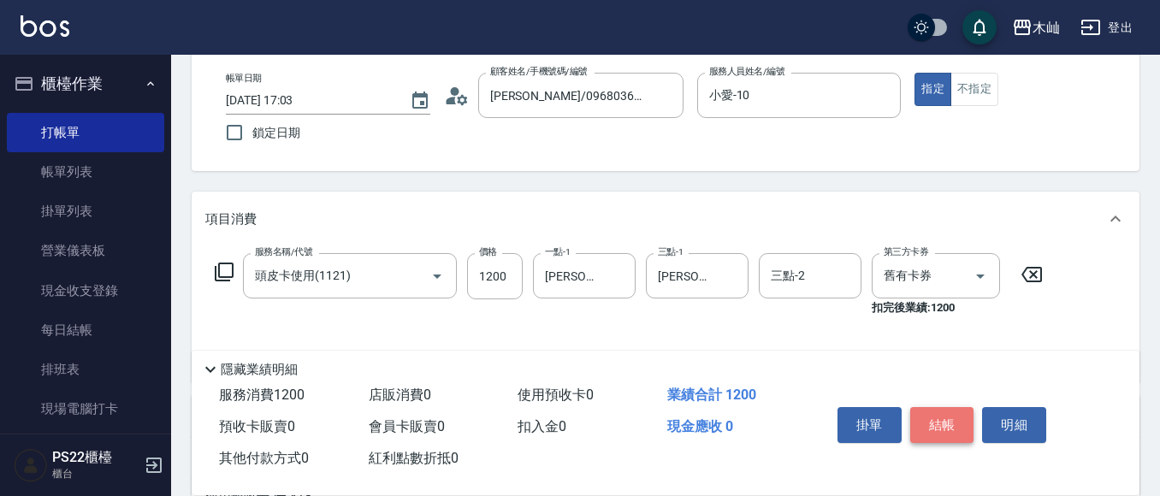
click at [956, 424] on button "結帳" at bounding box center [943, 425] width 64 height 36
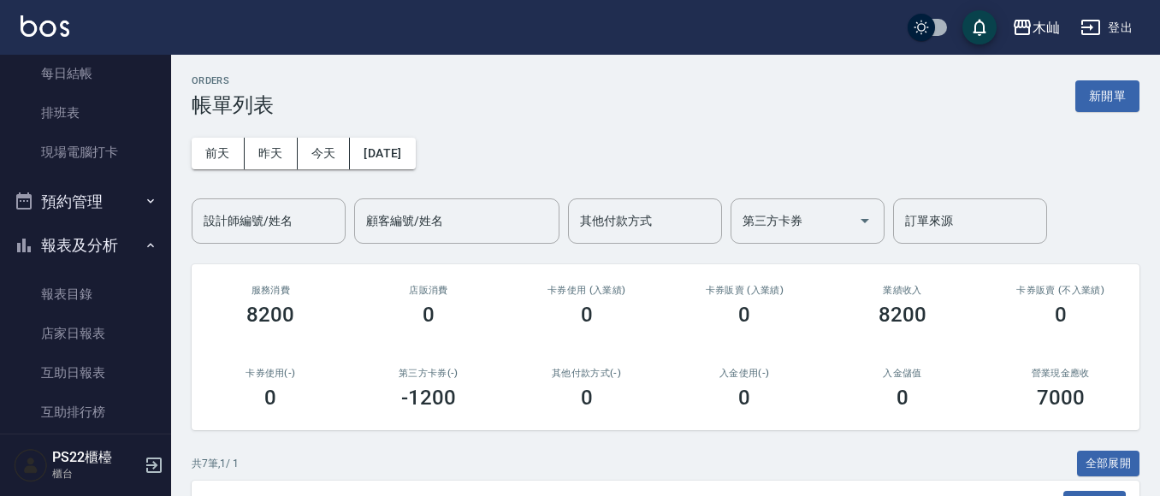
scroll to position [428, 0]
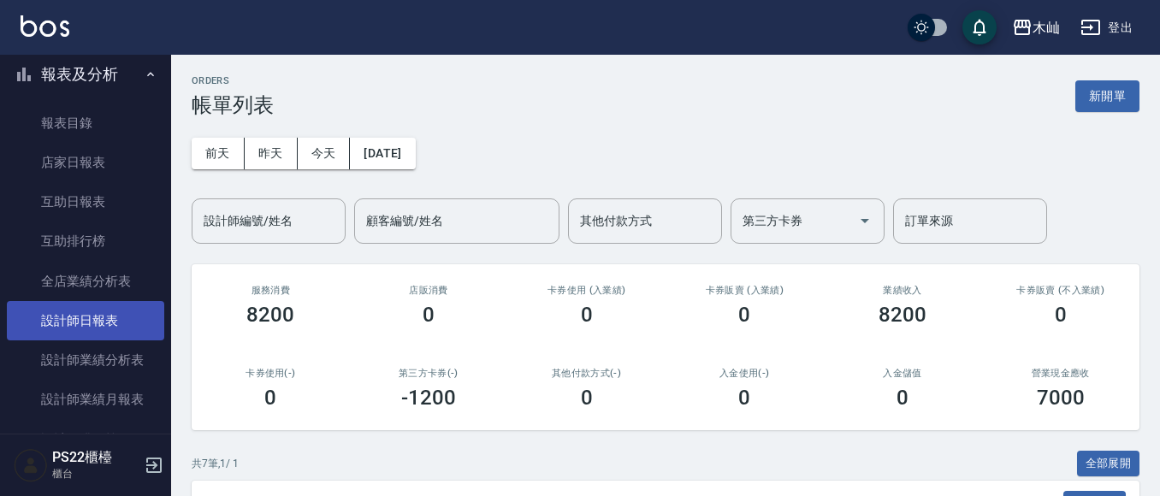
click at [74, 324] on link "設計師日報表" at bounding box center [85, 320] width 157 height 39
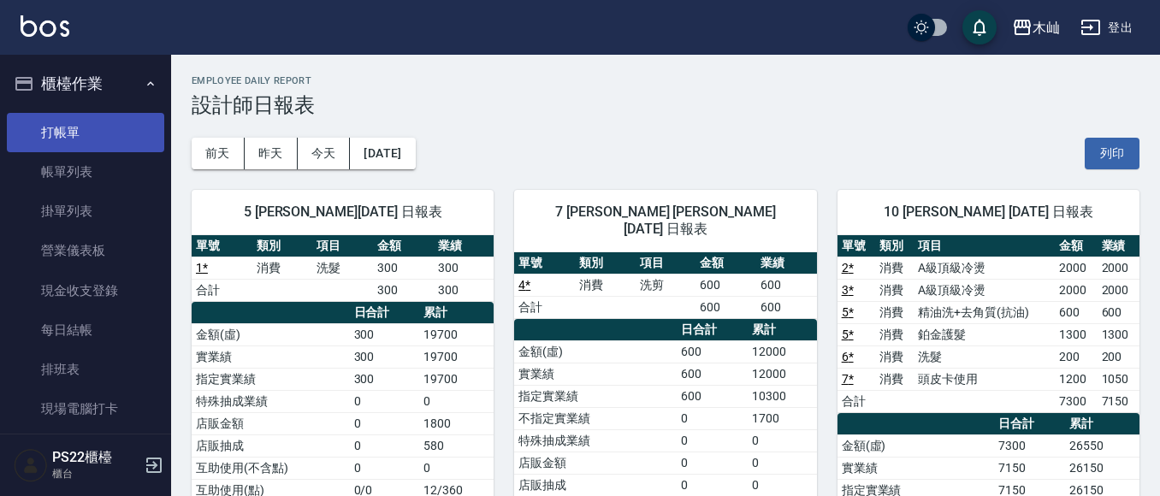
click at [21, 119] on link "打帳單" at bounding box center [85, 132] width 157 height 39
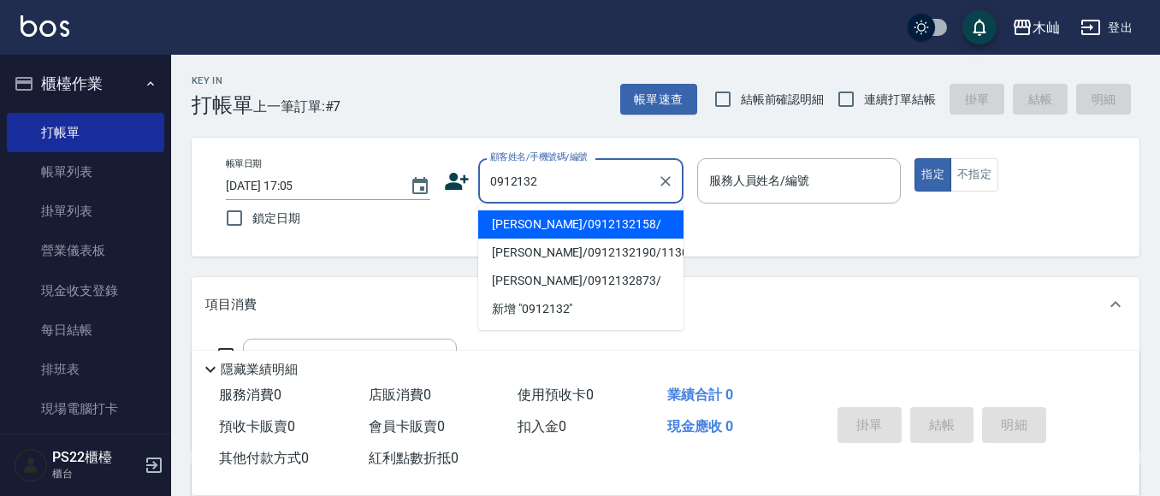
click at [578, 227] on li "[PERSON_NAME]/0912132158/" at bounding box center [580, 225] width 205 height 28
type input "[PERSON_NAME]/0912132158/"
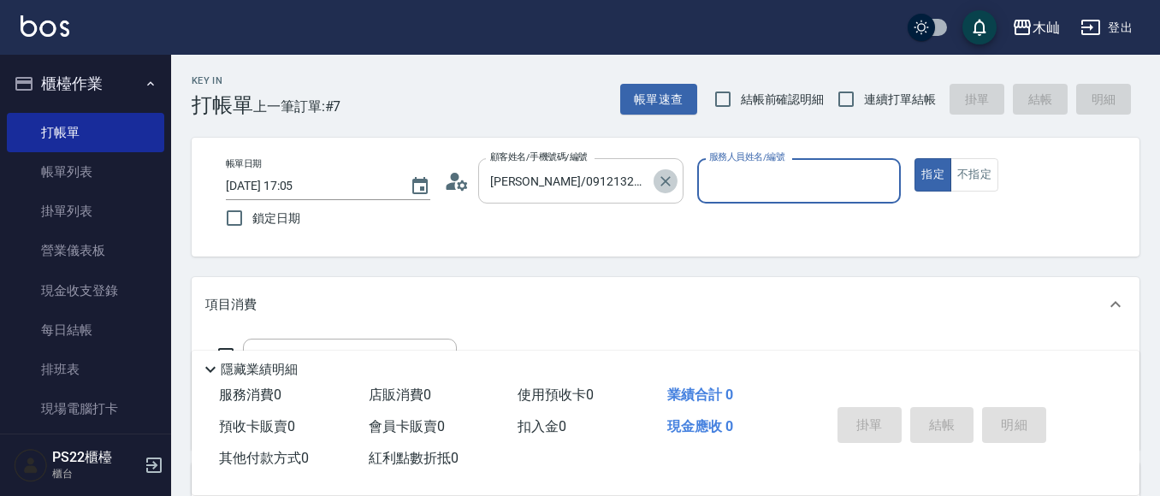
click at [666, 184] on icon "Clear" at bounding box center [665, 181] width 17 height 17
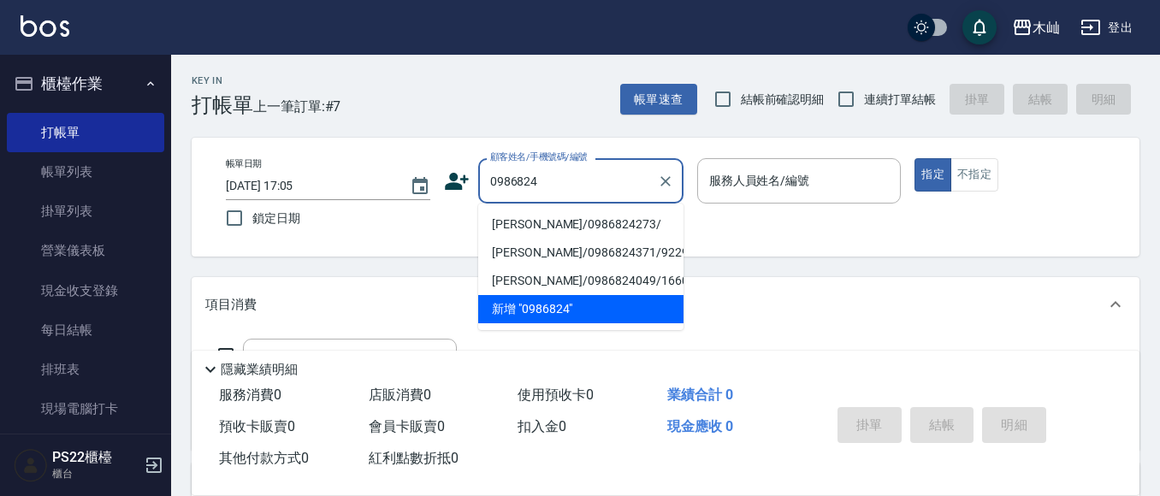
click at [553, 225] on li "[PERSON_NAME]/0986824273/" at bounding box center [580, 225] width 205 height 28
type input "[PERSON_NAME]/0986824273/"
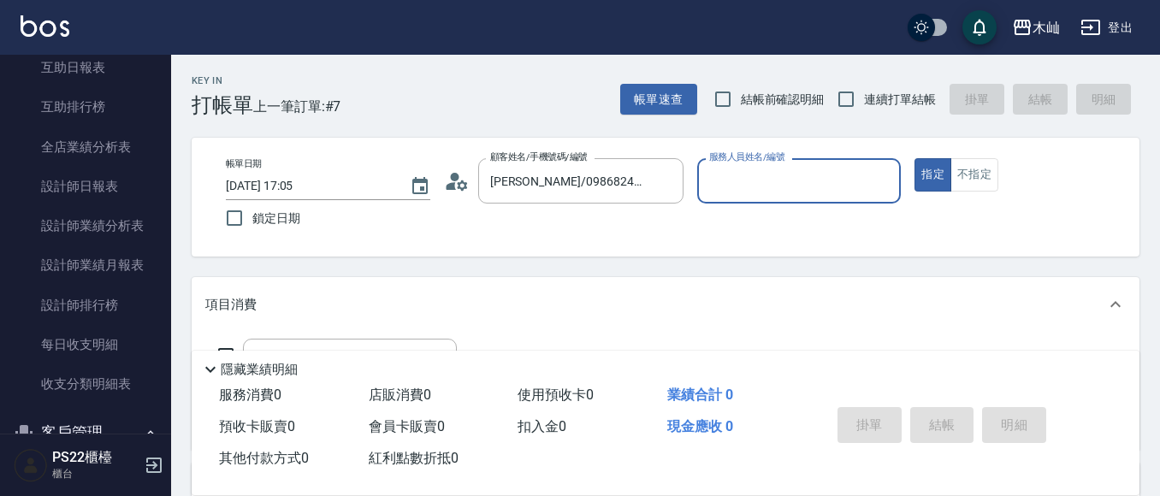
scroll to position [685, 0]
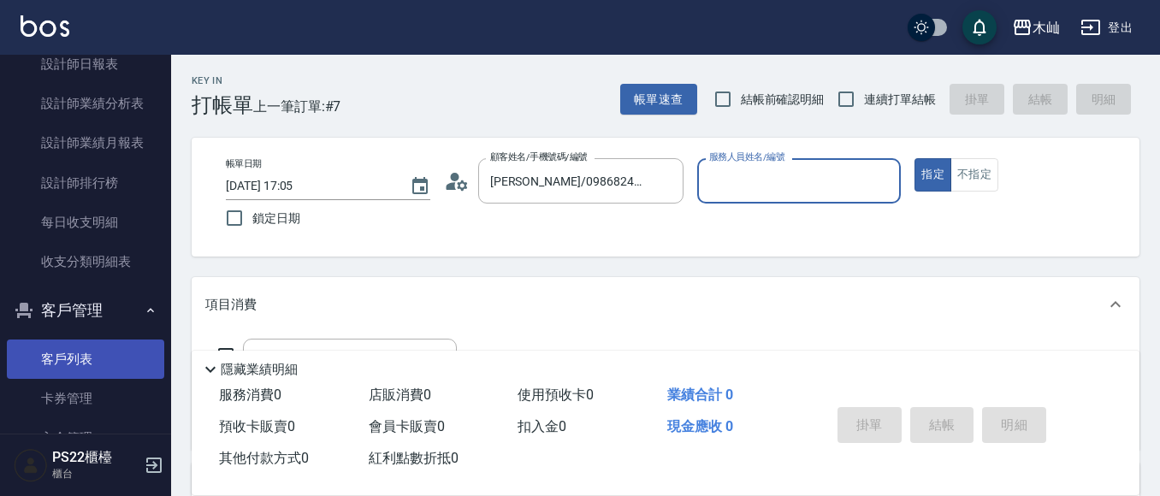
click at [31, 367] on link "客戶列表" at bounding box center [85, 359] width 157 height 39
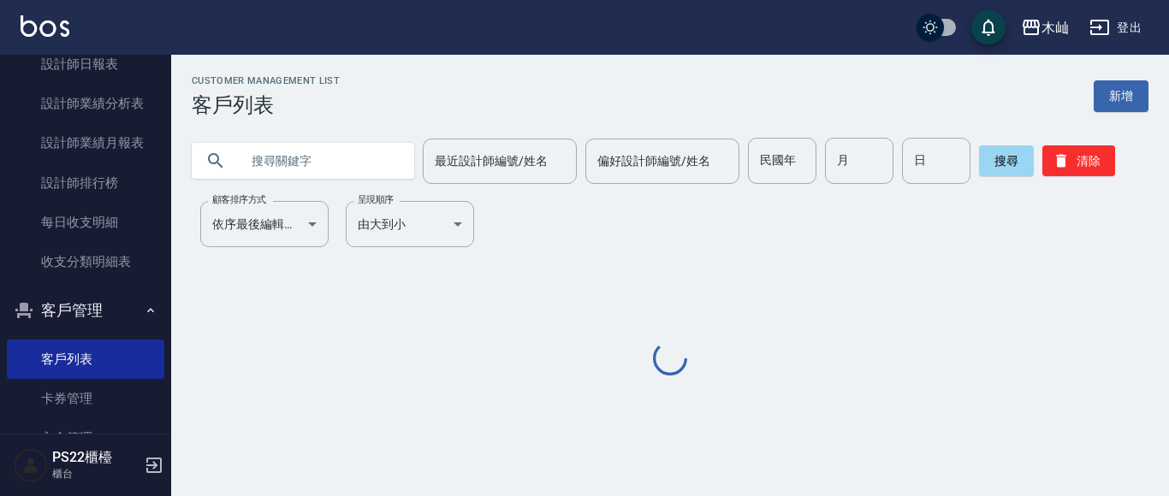
click at [288, 164] on input "text" at bounding box center [320, 161] width 161 height 46
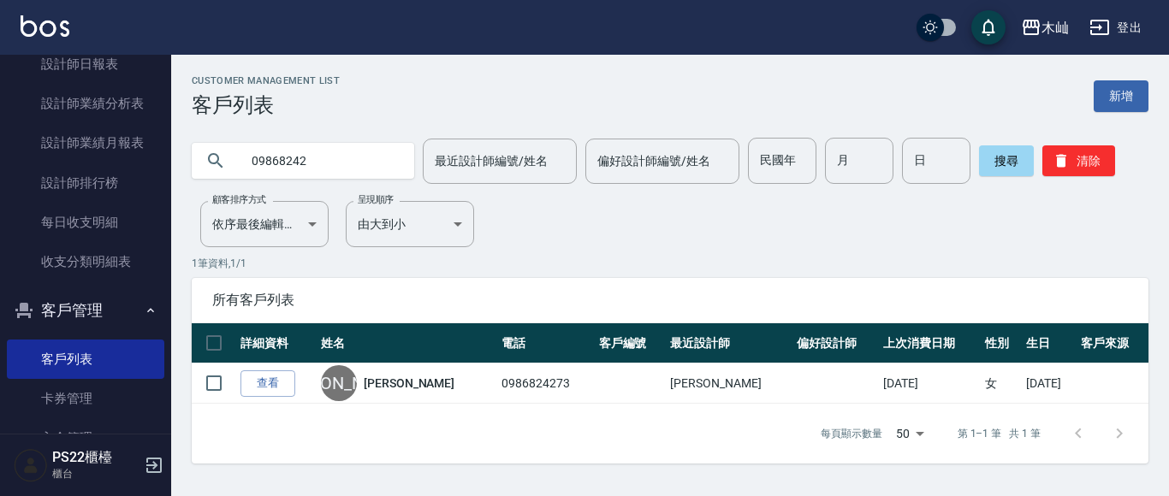
drag, startPoint x: 322, startPoint y: 162, endPoint x: 232, endPoint y: 171, distance: 90.3
click at [232, 171] on div "09868242" at bounding box center [303, 161] width 222 height 36
type input "0912132"
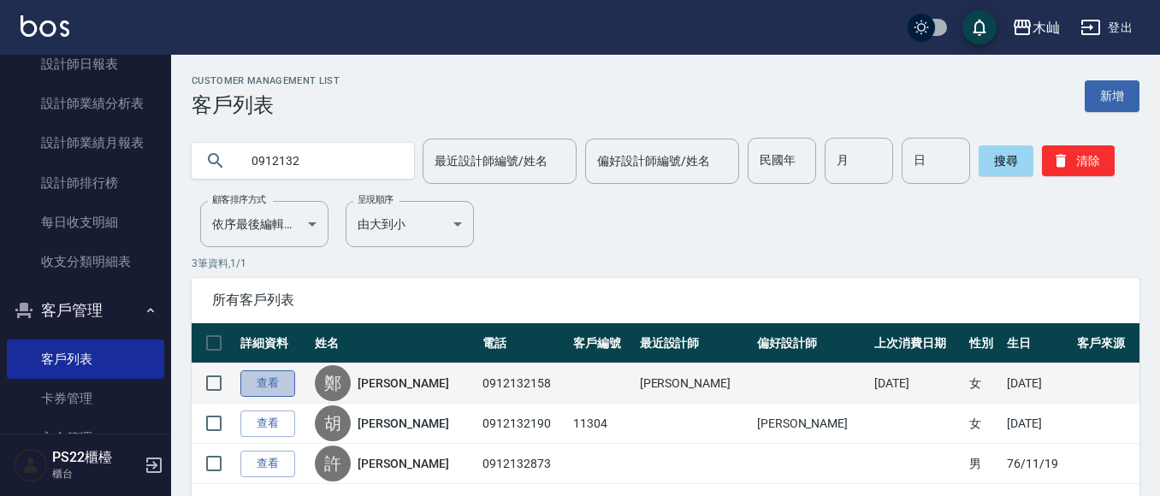
click at [272, 389] on link "查看" at bounding box center [267, 384] width 55 height 27
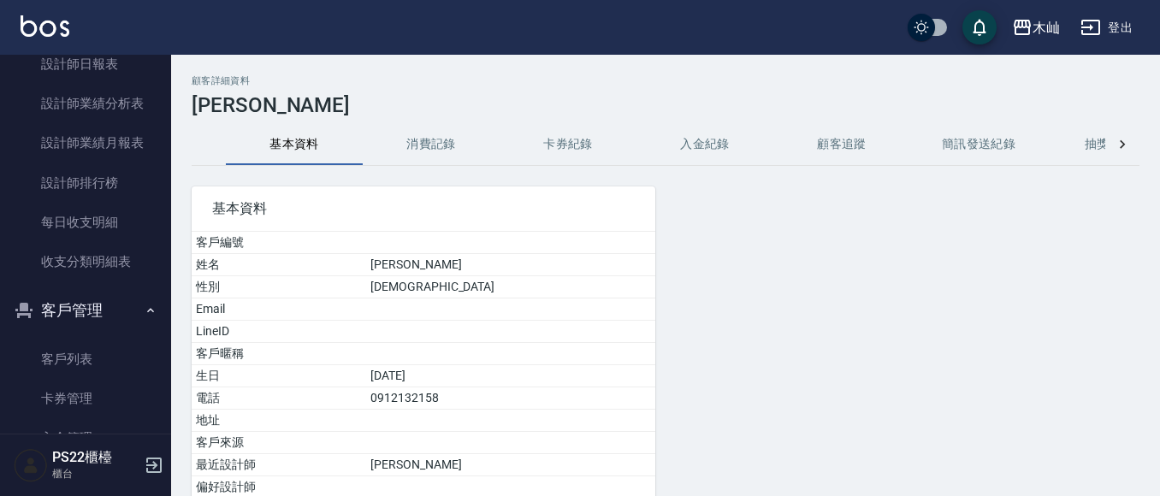
click at [435, 133] on button "消費記錄" at bounding box center [431, 144] width 137 height 41
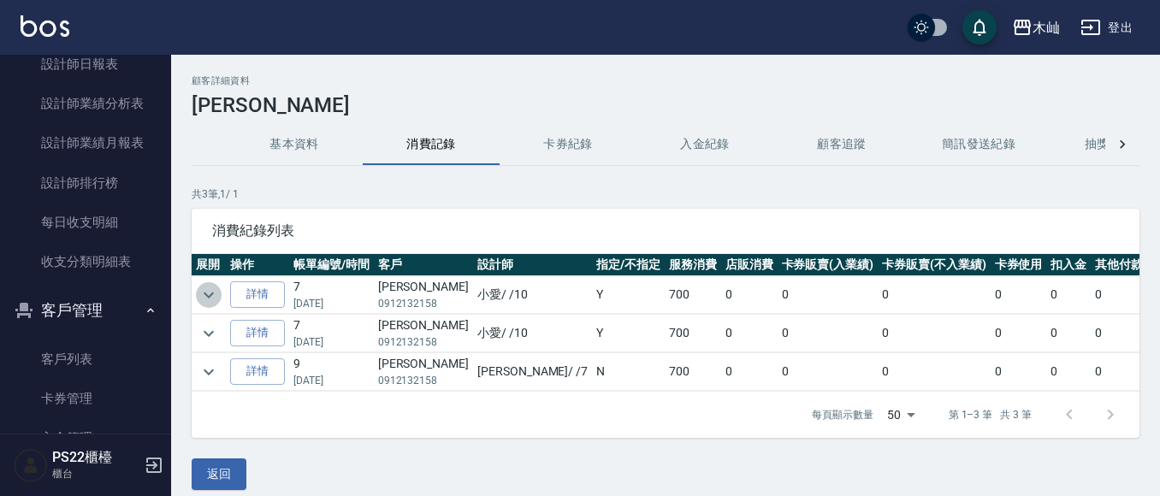
click at [213, 297] on icon "expand row" at bounding box center [209, 295] width 21 height 21
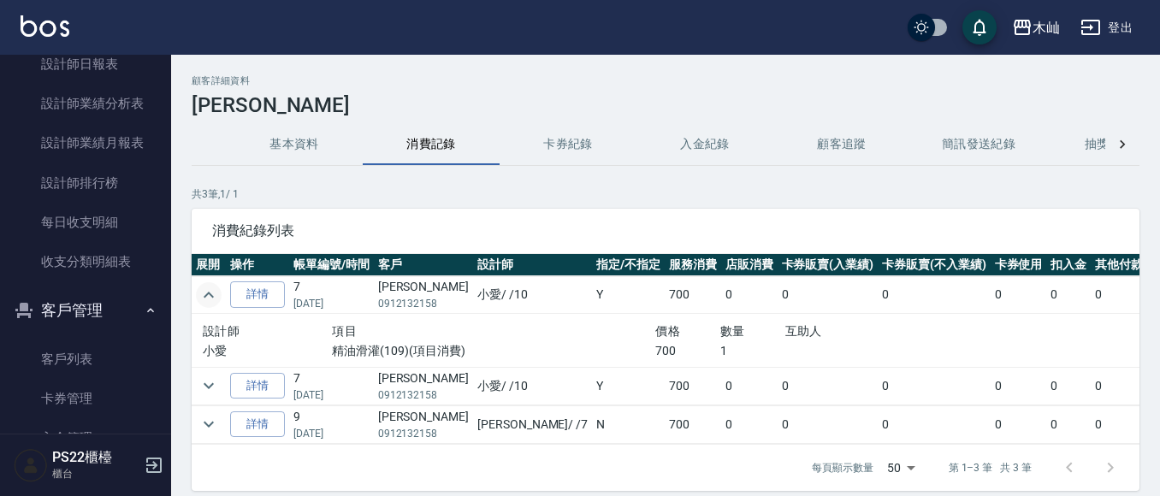
click at [213, 297] on icon "expand row" at bounding box center [209, 295] width 10 height 6
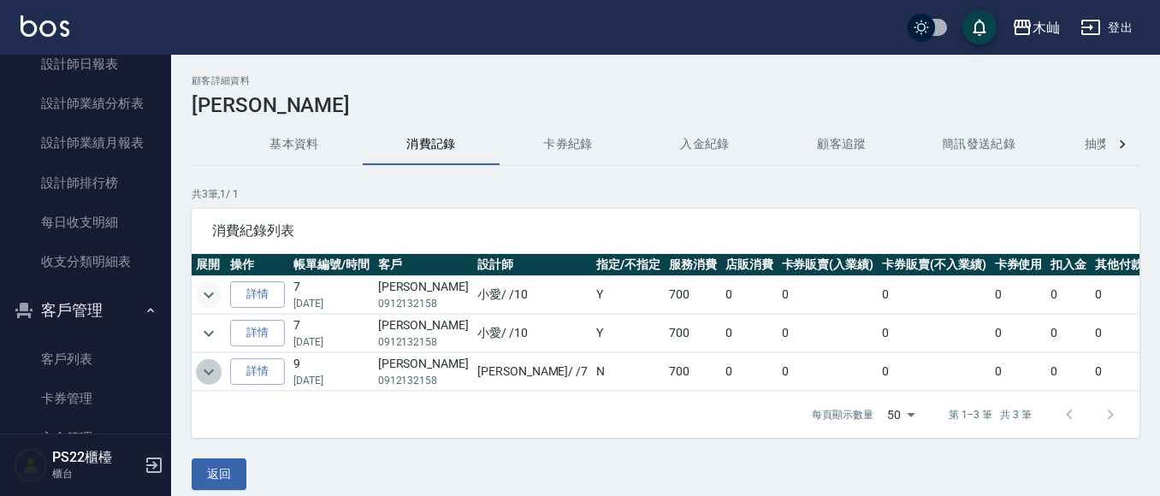
click at [199, 374] on icon "expand row" at bounding box center [209, 372] width 21 height 21
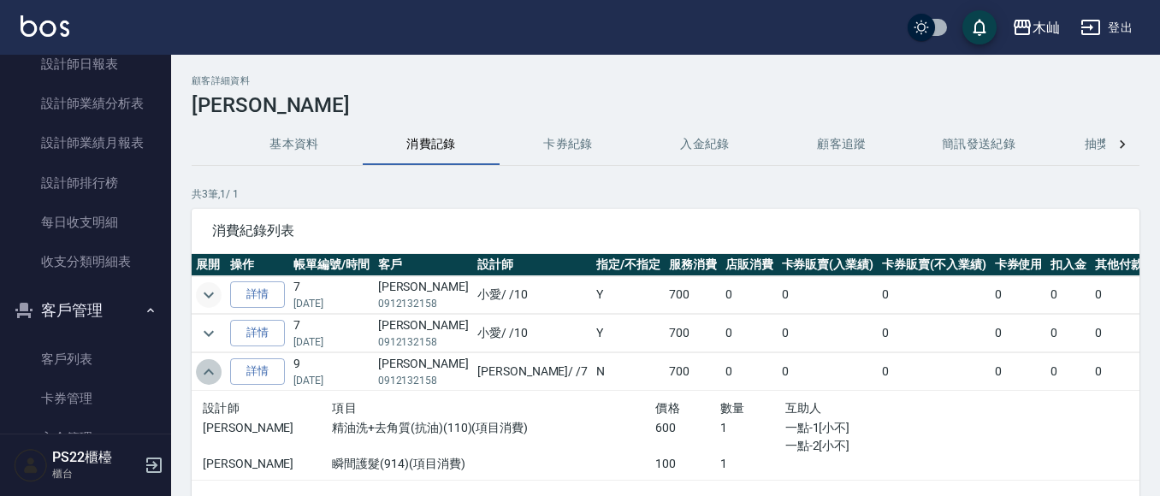
click at [199, 374] on icon "expand row" at bounding box center [209, 372] width 21 height 21
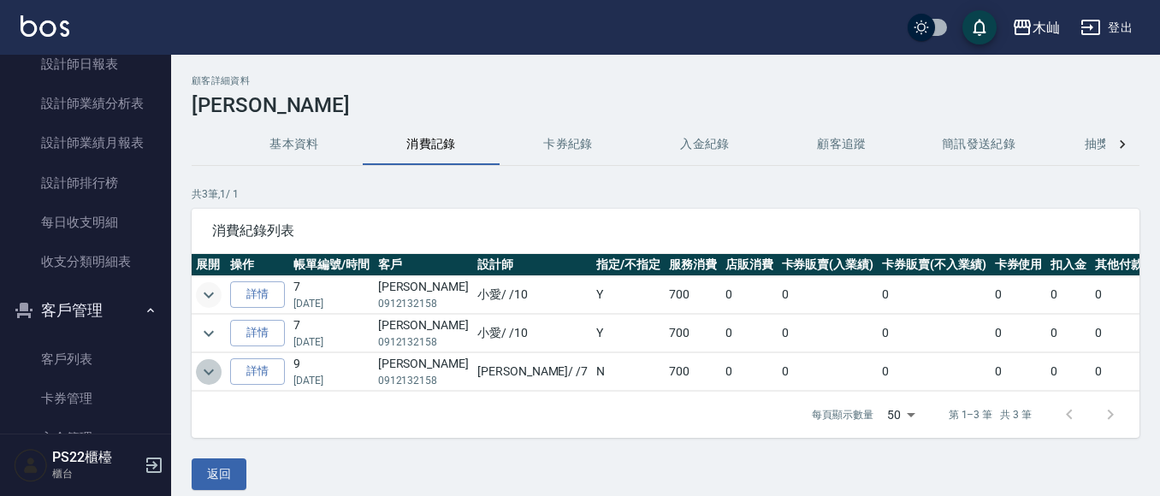
click at [199, 374] on icon "expand row" at bounding box center [209, 372] width 21 height 21
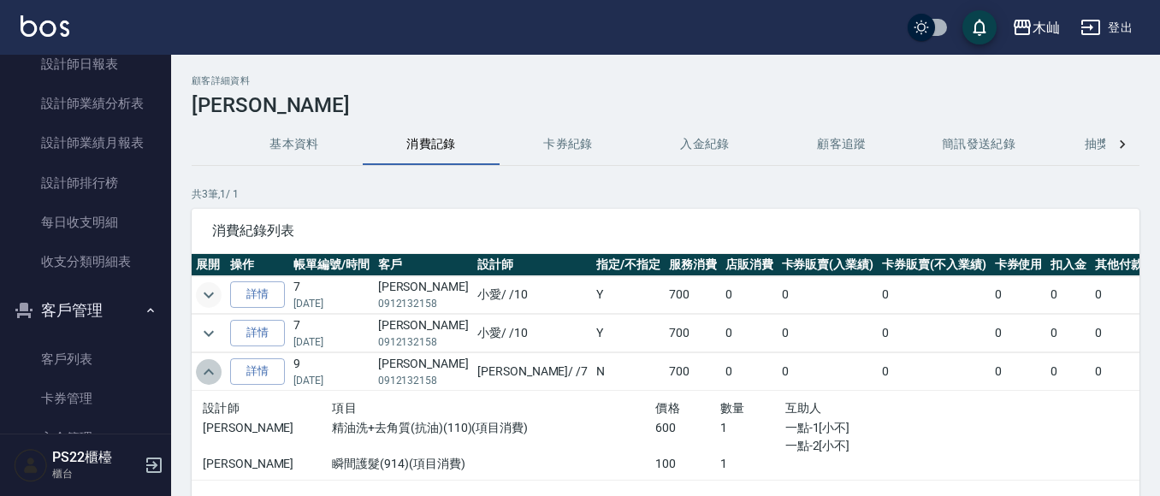
click at [199, 374] on icon "expand row" at bounding box center [209, 372] width 21 height 21
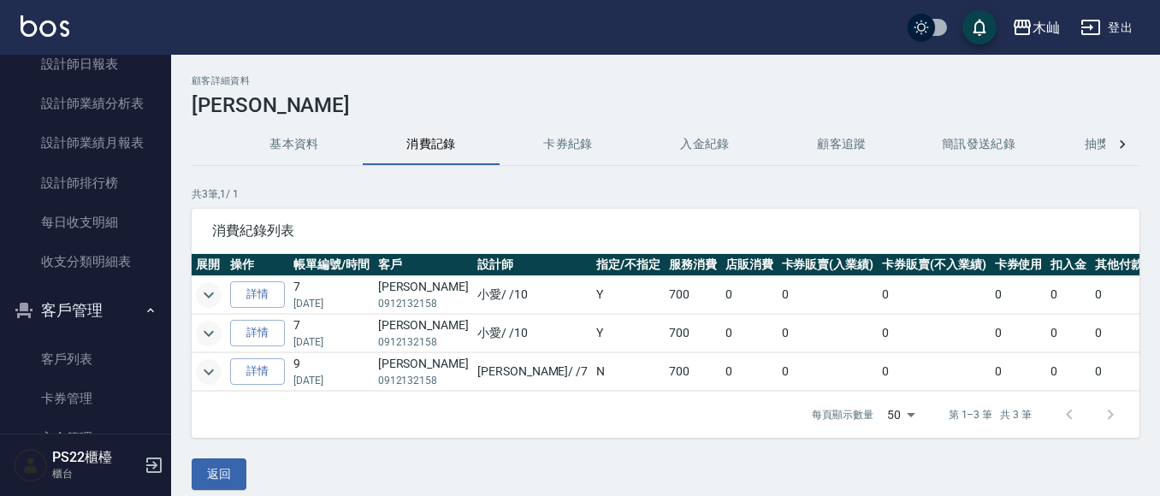
click at [206, 329] on icon "expand row" at bounding box center [209, 333] width 21 height 21
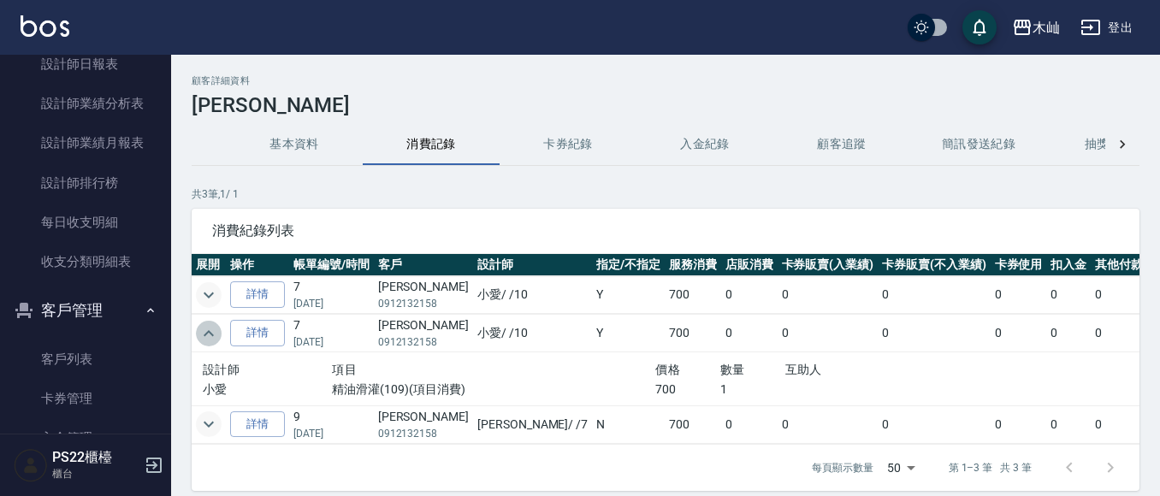
click at [205, 335] on icon "expand row" at bounding box center [209, 333] width 10 height 6
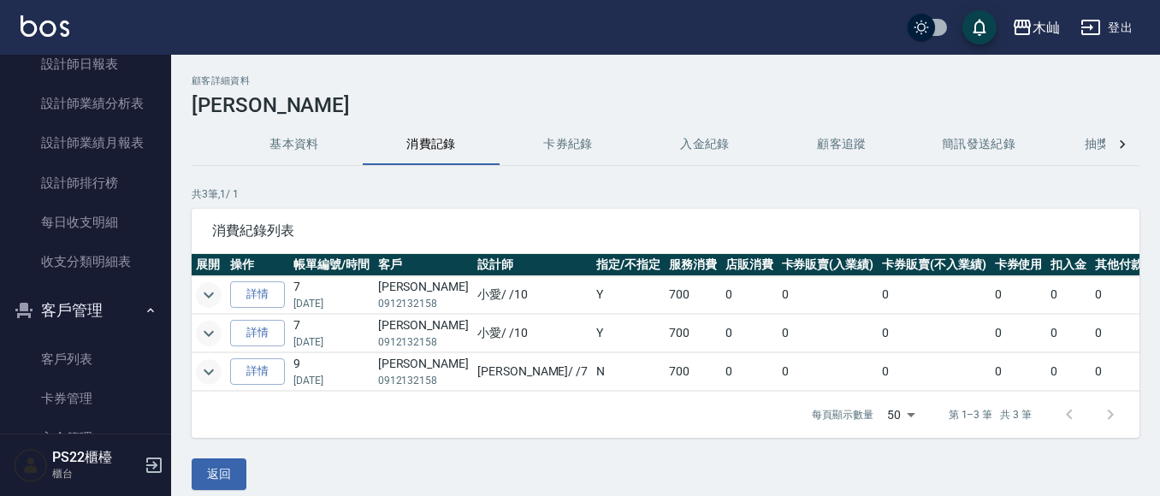
drag, startPoint x: 284, startPoint y: 308, endPoint x: 363, endPoint y: 217, distance: 120.1
click at [363, 218] on div "消費紀錄列表" at bounding box center [666, 231] width 948 height 44
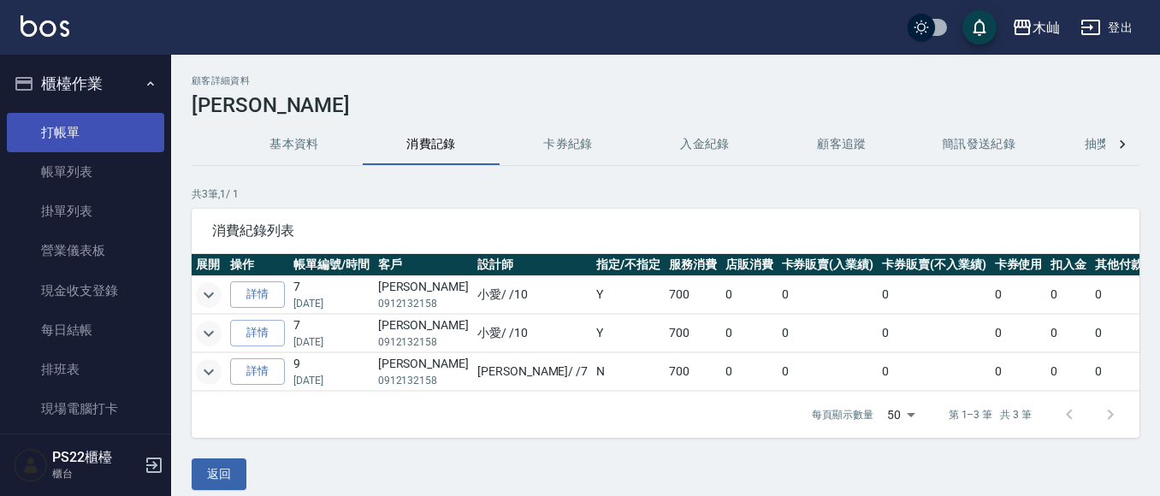
click at [45, 139] on link "打帳單" at bounding box center [85, 132] width 157 height 39
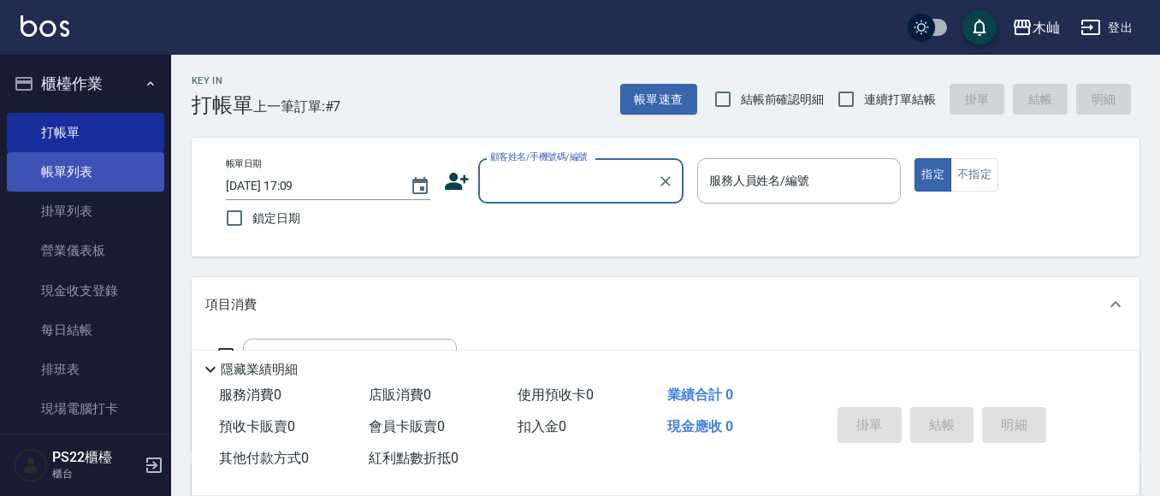
click at [51, 163] on link "帳單列表" at bounding box center [85, 171] width 157 height 39
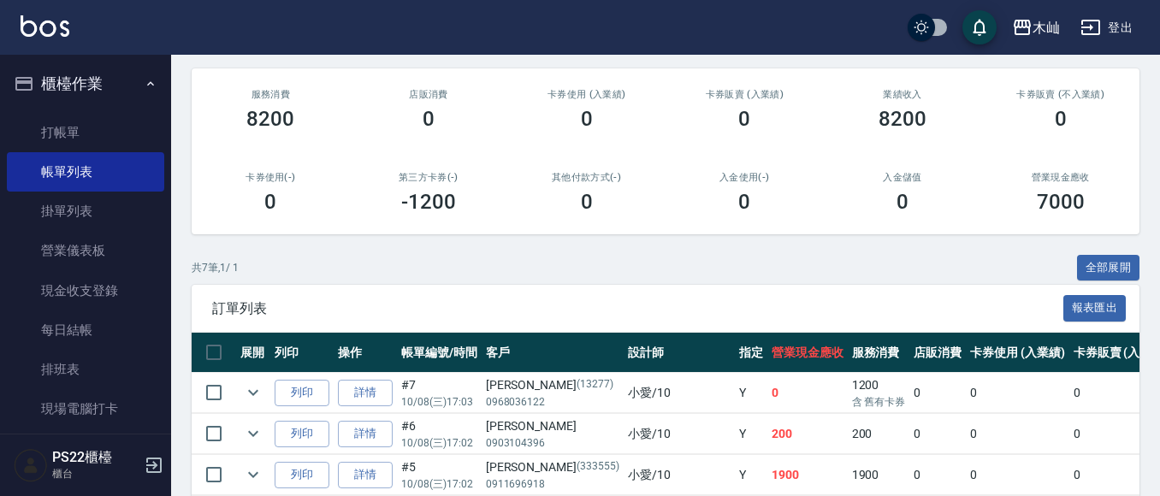
scroll to position [342, 0]
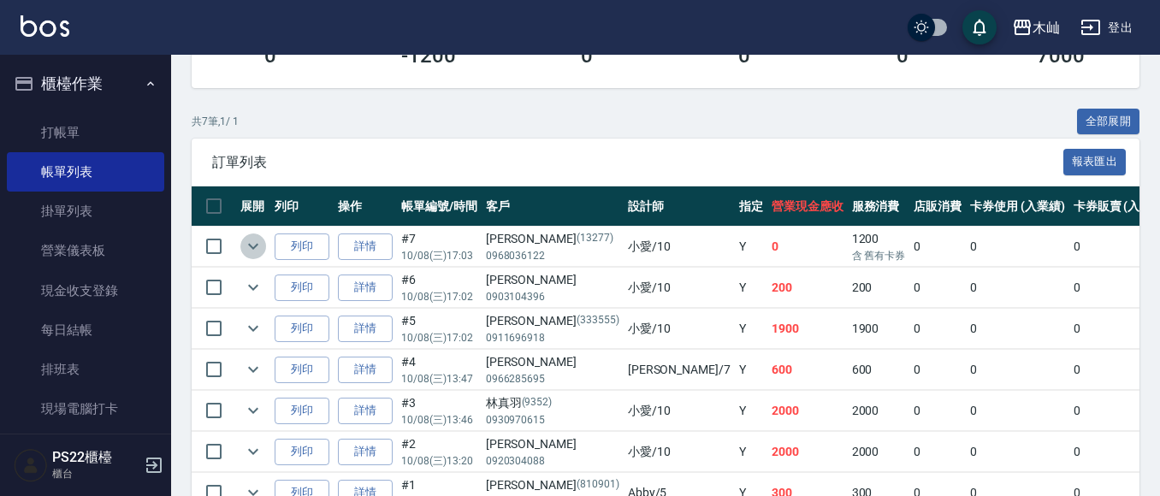
click at [255, 247] on icon "expand row" at bounding box center [253, 247] width 10 height 6
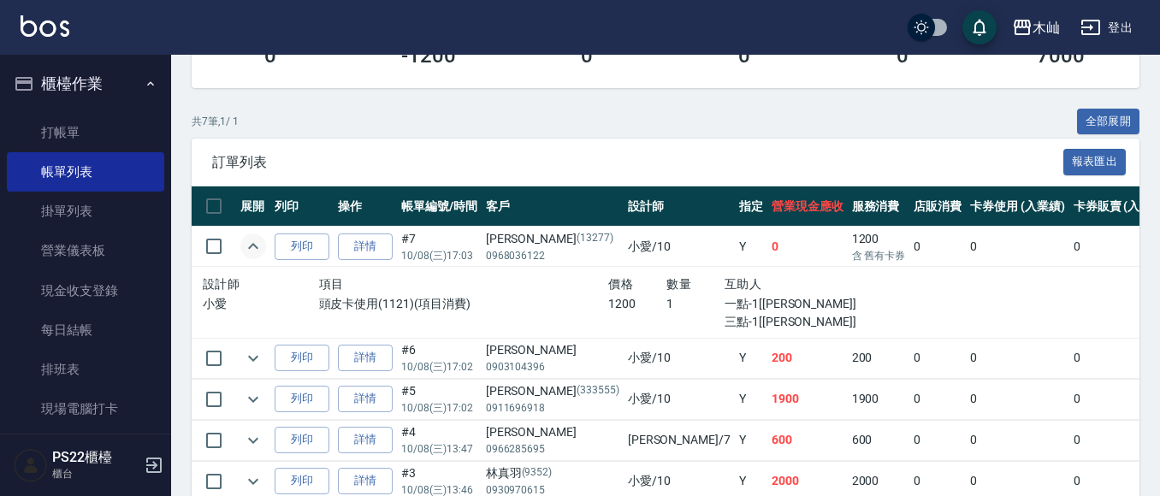
click at [255, 247] on icon "expand row" at bounding box center [253, 246] width 21 height 21
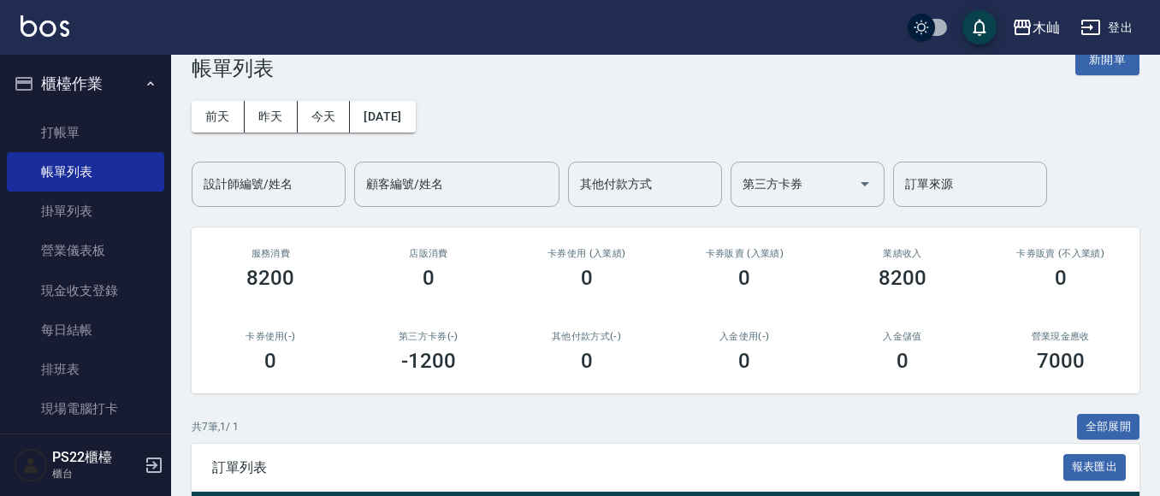
scroll to position [0, 0]
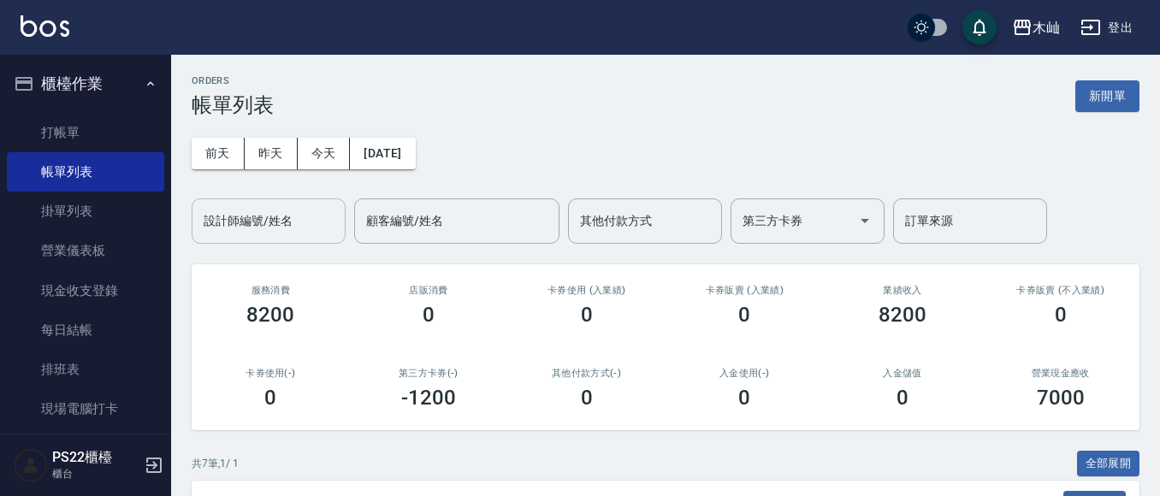
click at [262, 234] on input "設計師編號/姓名" at bounding box center [268, 221] width 139 height 30
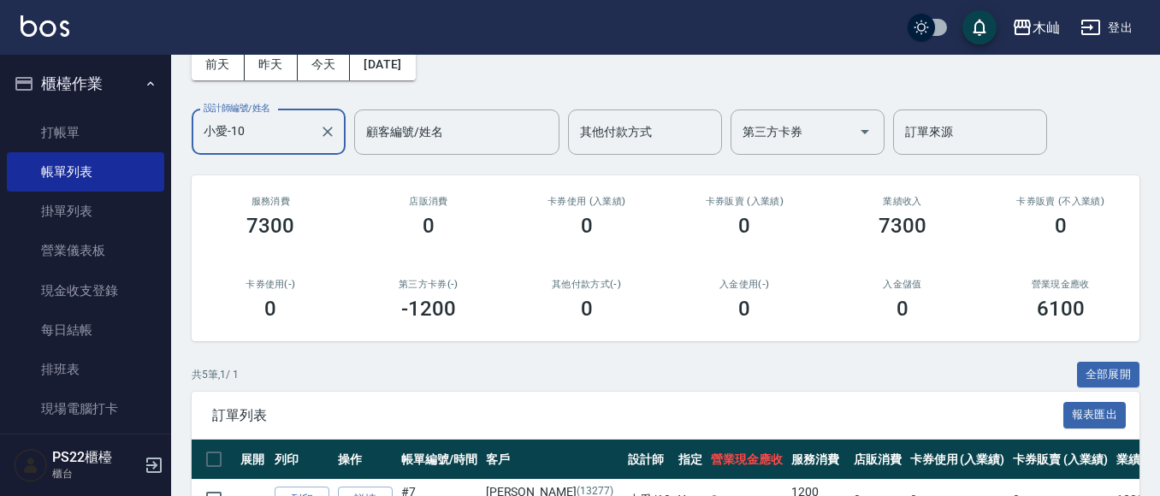
scroll to position [342, 0]
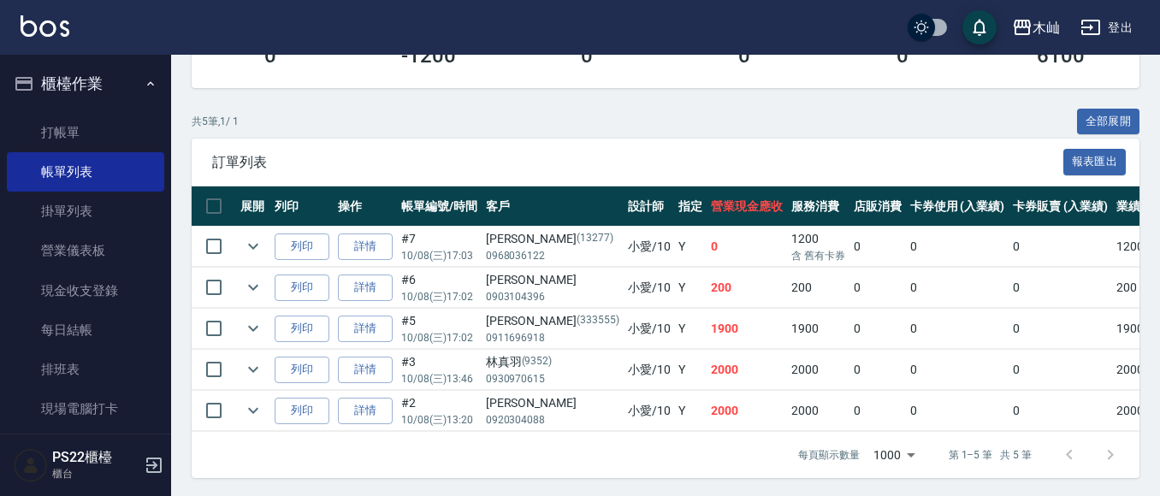
type input "小愛-10"
click at [30, 100] on button "櫃檯作業" at bounding box center [85, 84] width 157 height 44
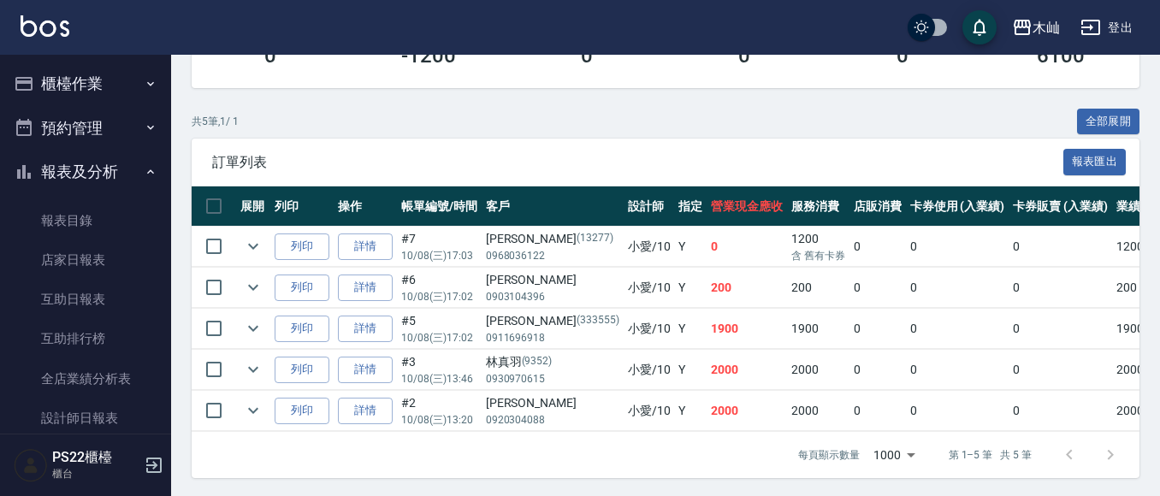
click at [48, 125] on button "預約管理" at bounding box center [85, 128] width 157 height 44
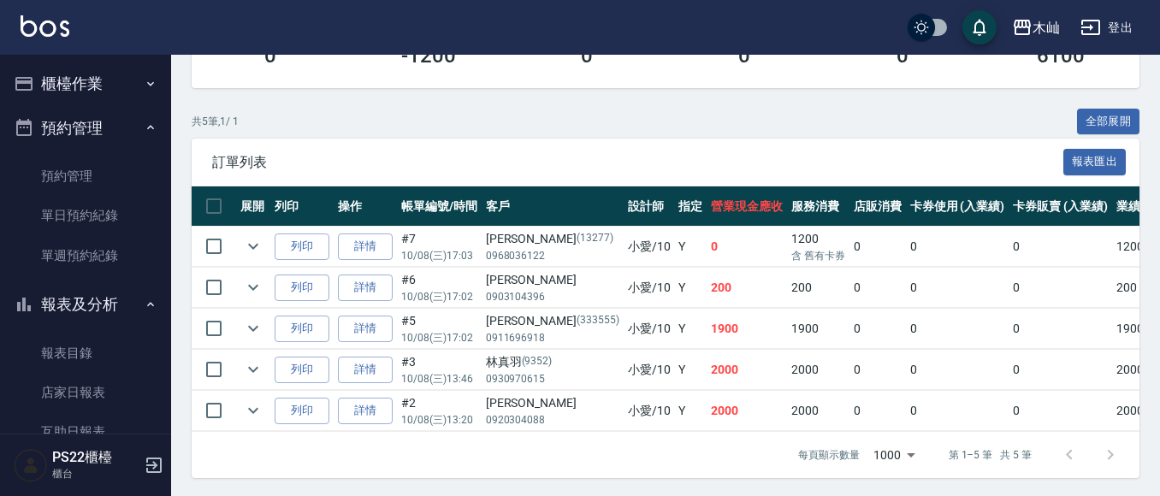
click at [72, 92] on button "櫃檯作業" at bounding box center [85, 84] width 157 height 44
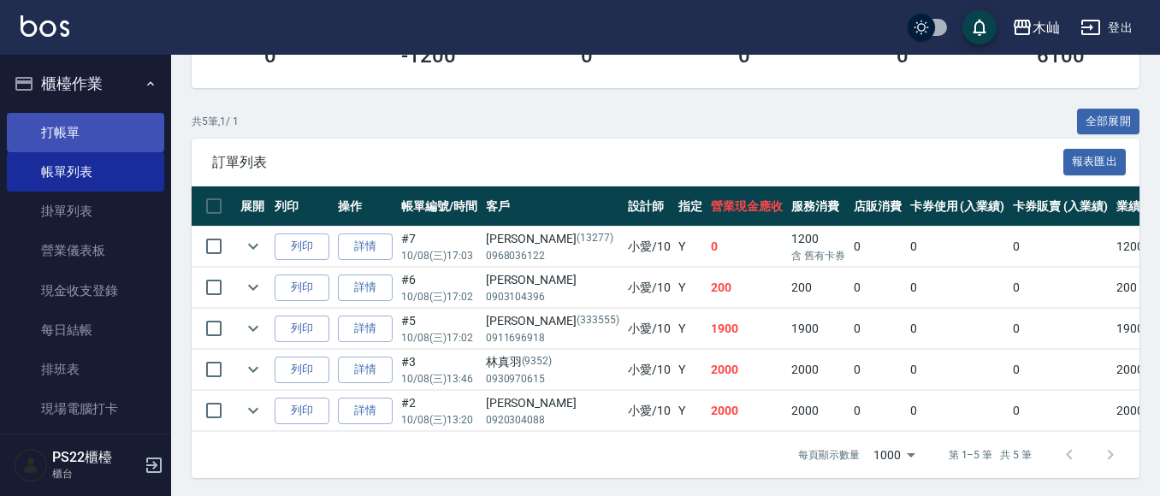
click at [71, 116] on link "打帳單" at bounding box center [85, 132] width 157 height 39
